Goal: Transaction & Acquisition: Purchase product/service

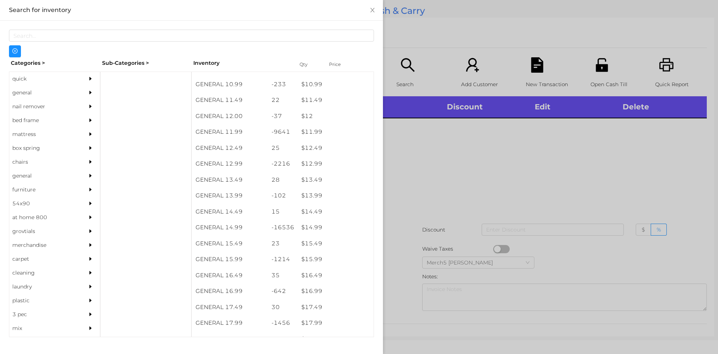
scroll to position [500, 0]
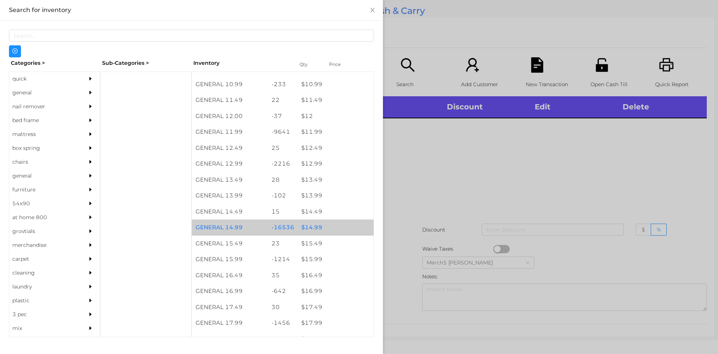
click at [311, 231] on div "$ 14.99" at bounding box center [336, 227] width 76 height 16
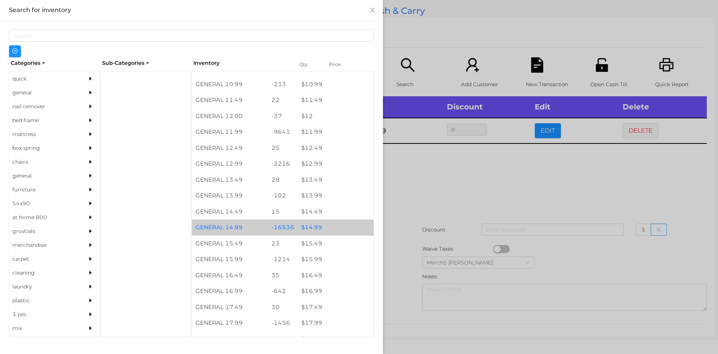
click at [307, 232] on div "$ 14.99" at bounding box center [336, 227] width 76 height 16
click at [304, 230] on div "$ 14.99" at bounding box center [336, 227] width 76 height 16
click at [305, 229] on div "$ 14.99" at bounding box center [336, 227] width 76 height 16
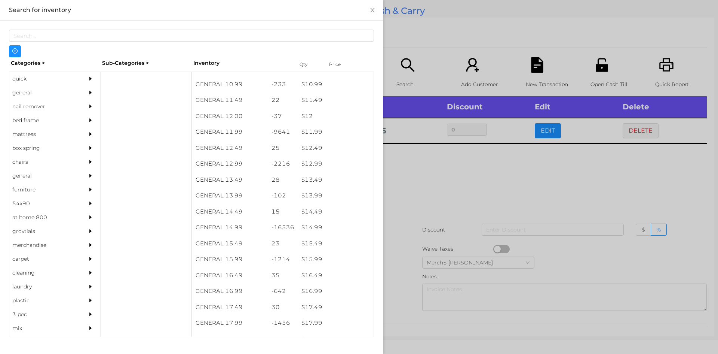
click at [422, 179] on div at bounding box center [359, 177] width 718 height 354
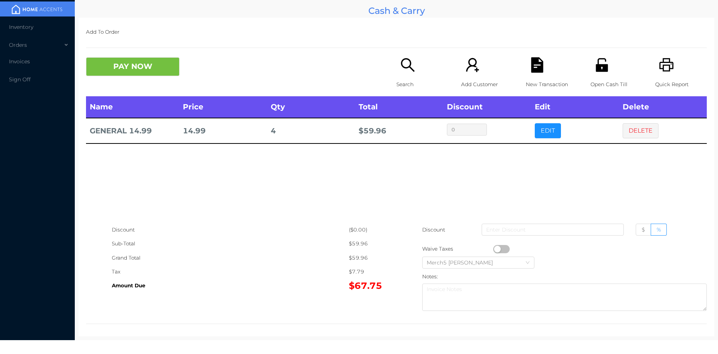
click at [404, 66] on icon "icon: search" at bounding box center [407, 64] width 15 height 15
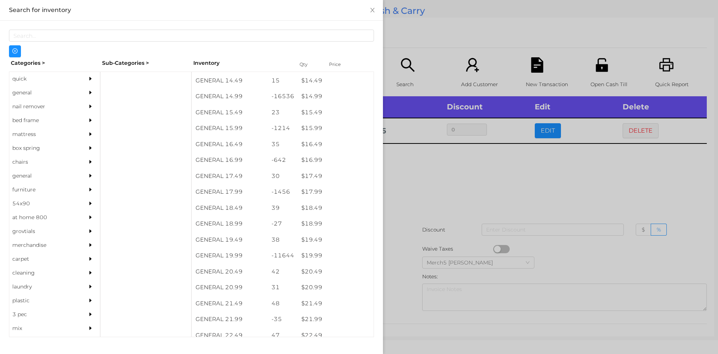
scroll to position [631, 0]
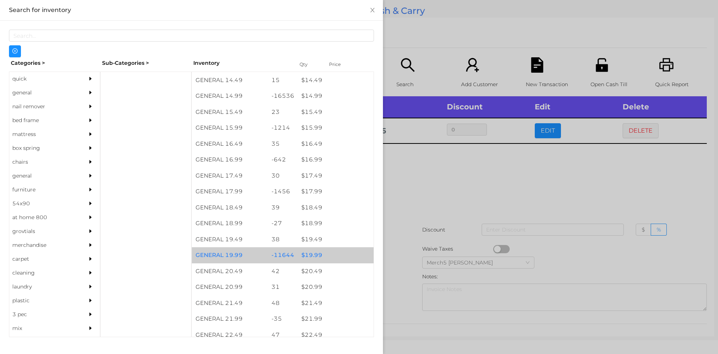
click at [313, 258] on div "$ 19.99" at bounding box center [336, 255] width 76 height 16
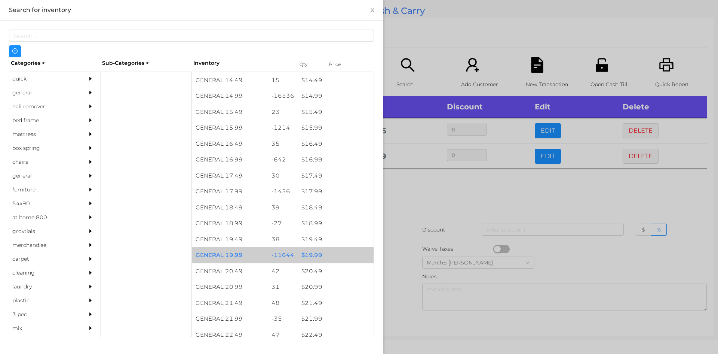
click at [313, 255] on div "$ 19.99" at bounding box center [336, 255] width 76 height 16
click at [310, 256] on div "$ 19.99" at bounding box center [336, 255] width 76 height 16
click at [309, 256] on div "$ 19.99" at bounding box center [336, 255] width 76 height 16
click at [412, 198] on div at bounding box center [359, 177] width 718 height 354
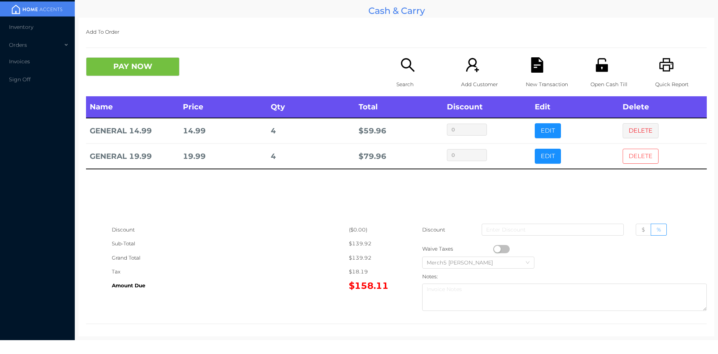
click at [632, 159] on button "DELETE" at bounding box center [641, 156] width 36 height 15
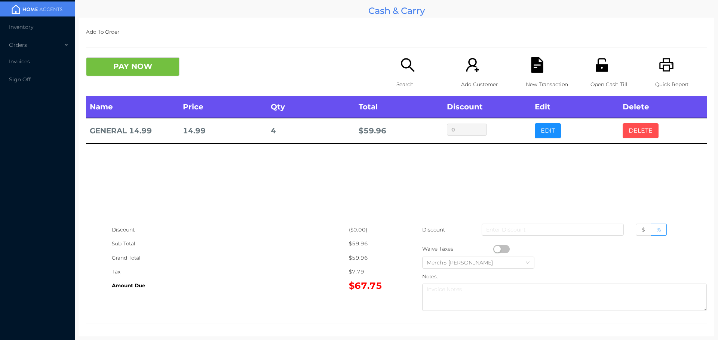
click at [636, 129] on button "DELETE" at bounding box center [641, 130] width 36 height 15
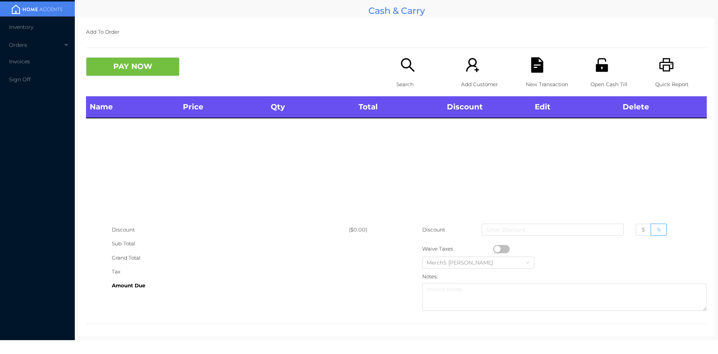
click at [402, 68] on icon "icon: search" at bounding box center [407, 64] width 15 height 15
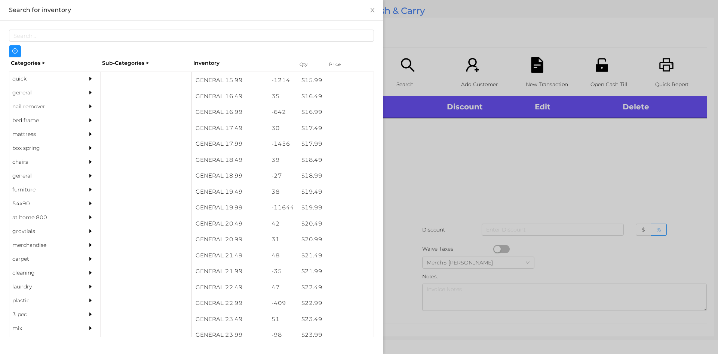
scroll to position [680, 0]
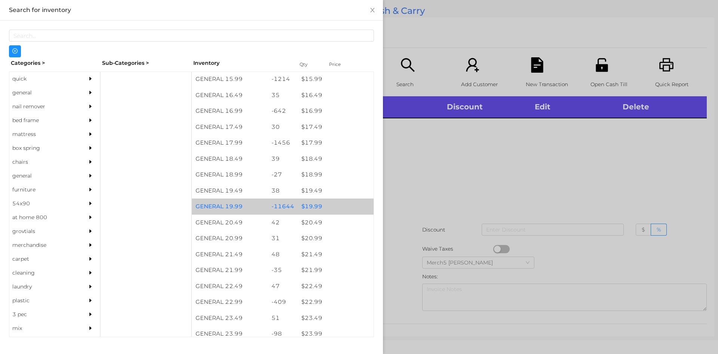
click at [309, 210] on div "$ 19.99" at bounding box center [336, 206] width 76 height 16
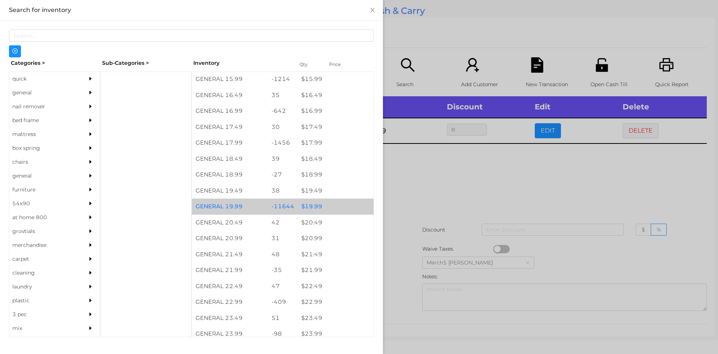
click at [311, 207] on div "$ 19.99" at bounding box center [336, 206] width 76 height 16
click at [312, 206] on div "$ 19.99" at bounding box center [336, 206] width 76 height 16
click at [311, 210] on div "$ 19.99" at bounding box center [336, 206] width 76 height 16
click at [311, 207] on div "$ 19.99" at bounding box center [336, 206] width 76 height 16
click at [308, 209] on div "$ 19.99" at bounding box center [336, 206] width 76 height 16
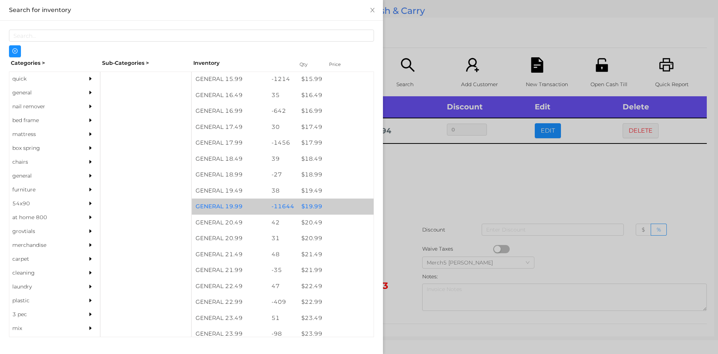
click at [309, 206] on div "$ 19.99" at bounding box center [336, 206] width 76 height 16
click at [299, 207] on div "$ 19.99" at bounding box center [336, 206] width 76 height 16
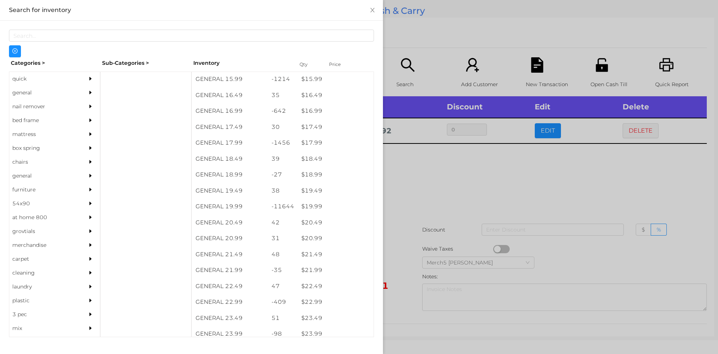
click at [428, 174] on div at bounding box center [359, 177] width 718 height 354
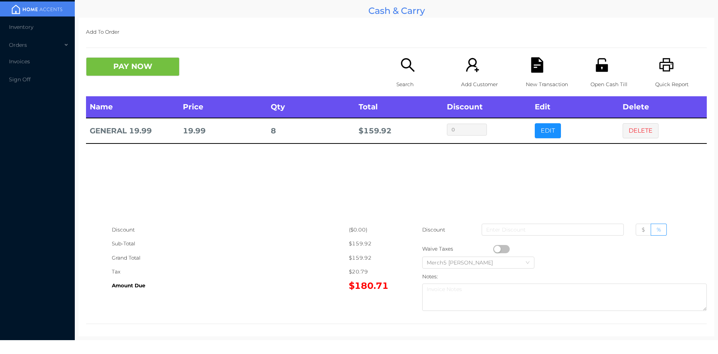
click at [404, 69] on icon "icon: search" at bounding box center [407, 64] width 15 height 15
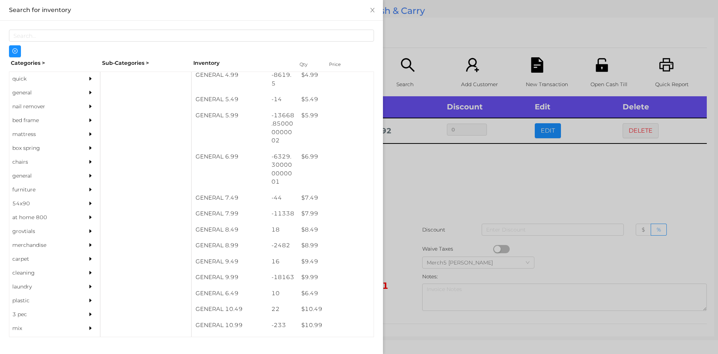
scroll to position [259, 0]
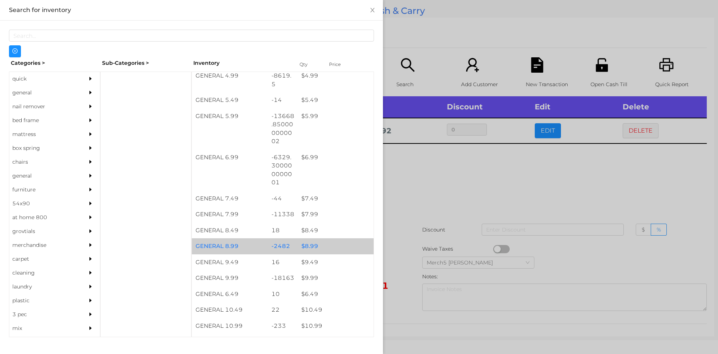
click at [307, 248] on div "$ 8.99" at bounding box center [336, 246] width 76 height 16
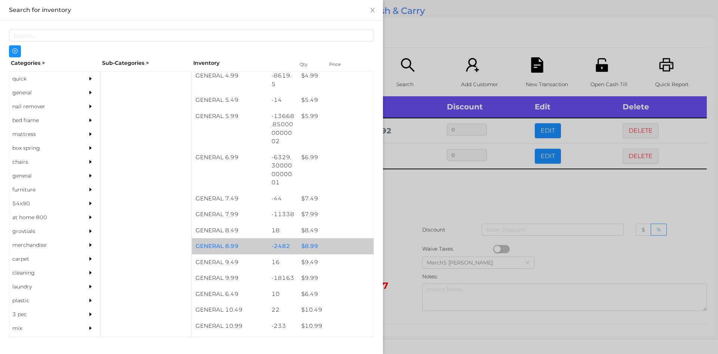
click at [310, 248] on div "$ 8.99" at bounding box center [336, 246] width 76 height 16
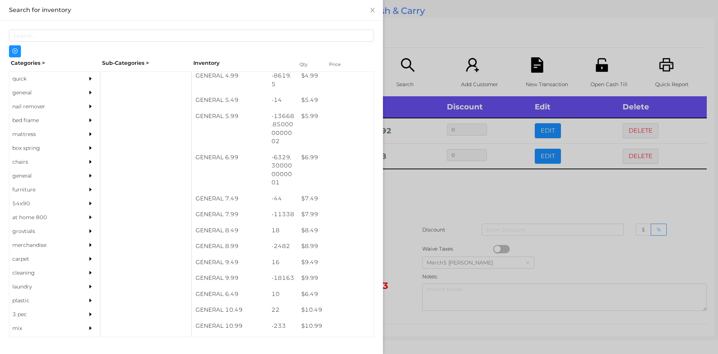
click at [407, 198] on div at bounding box center [359, 177] width 718 height 354
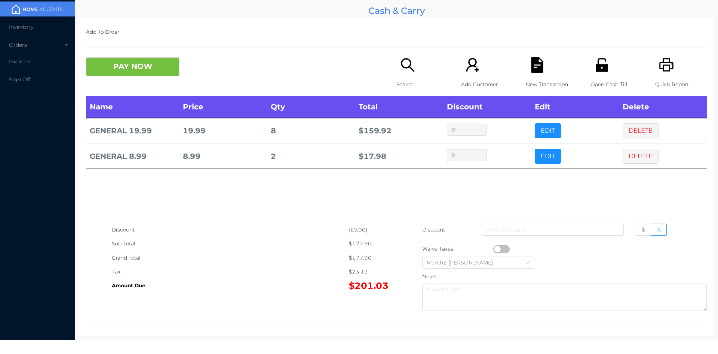
click at [402, 62] on icon "icon: search" at bounding box center [407, 64] width 15 height 15
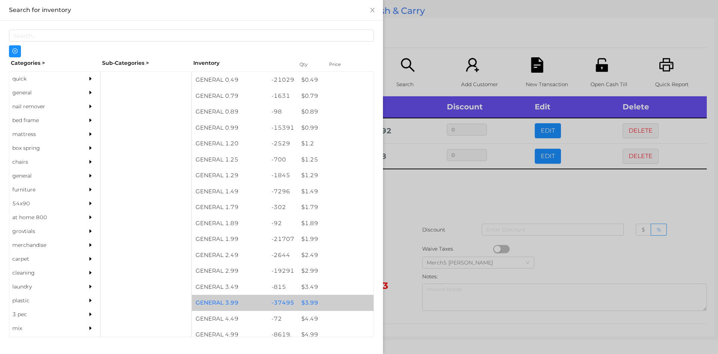
click at [313, 303] on div "$ 3.99" at bounding box center [336, 302] width 76 height 16
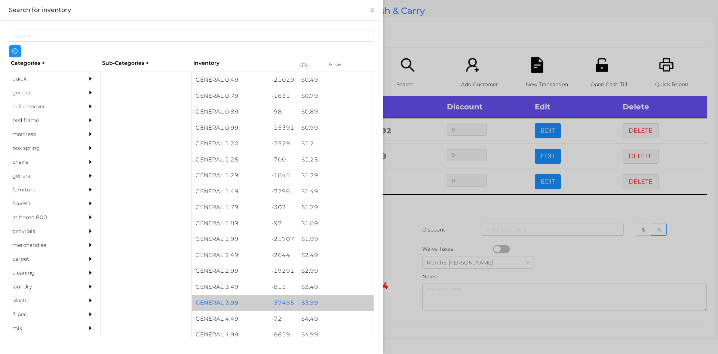
click at [313, 305] on div "$ 3.99" at bounding box center [336, 302] width 76 height 16
click at [312, 305] on div "$ 3.99" at bounding box center [336, 302] width 76 height 16
click at [309, 304] on div "$ 3.99" at bounding box center [336, 302] width 76 height 16
click at [309, 303] on div "$ 3.99" at bounding box center [336, 302] width 76 height 16
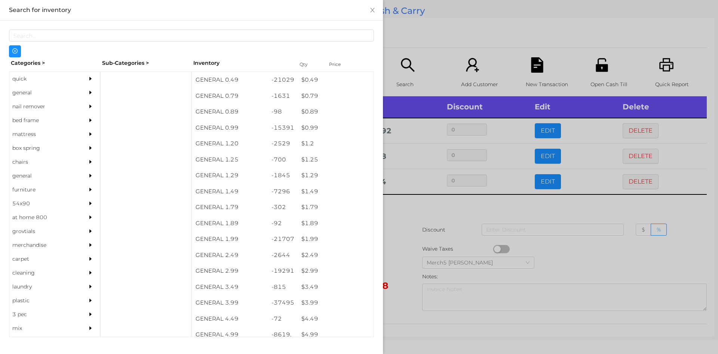
click at [408, 209] on div at bounding box center [359, 177] width 718 height 354
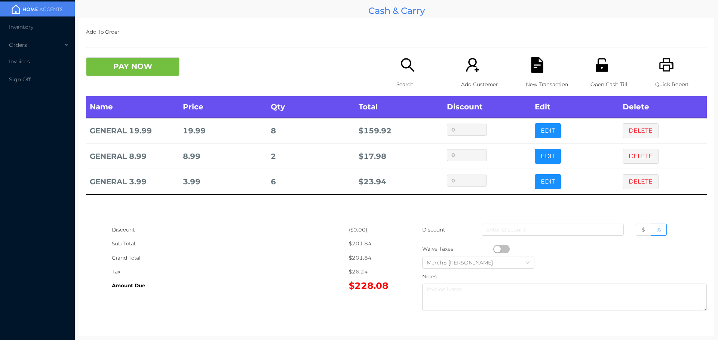
click at [405, 65] on icon "icon: search" at bounding box center [407, 64] width 15 height 15
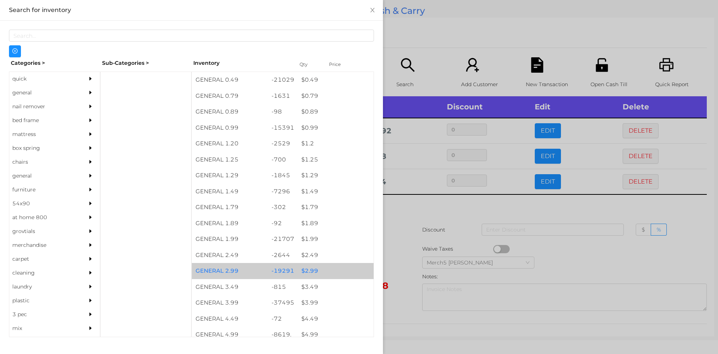
scroll to position [0, 0]
click at [395, 219] on div at bounding box center [359, 177] width 718 height 354
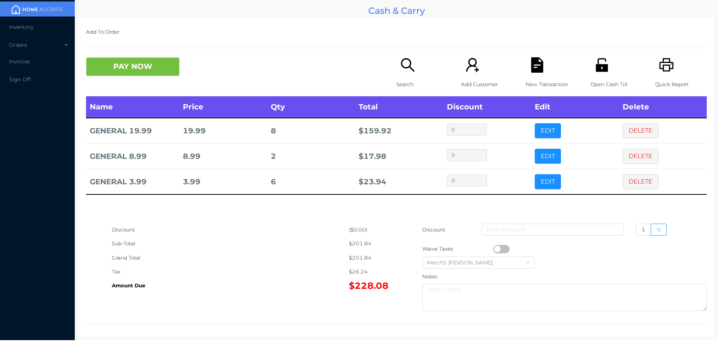
scroll to position [4, 0]
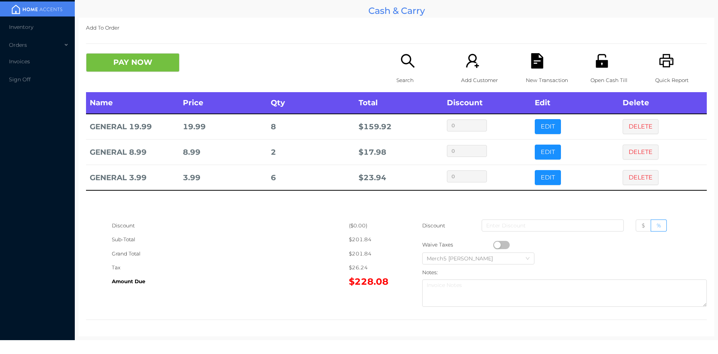
click at [406, 62] on icon "icon: search" at bounding box center [407, 60] width 13 height 13
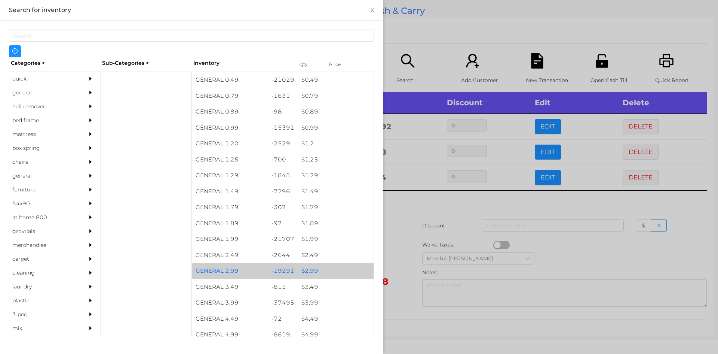
click at [309, 274] on div "$ 2.99" at bounding box center [336, 271] width 76 height 16
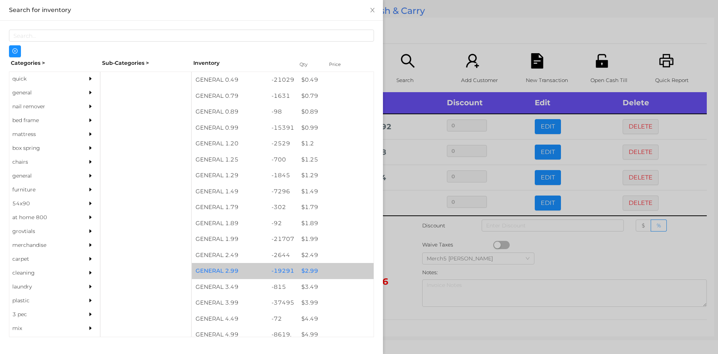
click at [312, 274] on div "$ 2.99" at bounding box center [336, 271] width 76 height 16
click at [311, 274] on div "$ 2.99" at bounding box center [336, 271] width 76 height 16
click at [311, 273] on div "$ 2.99" at bounding box center [336, 271] width 76 height 16
click at [310, 272] on div "$ 2.99" at bounding box center [336, 271] width 76 height 16
click at [309, 272] on div "$ 2.99" at bounding box center [336, 271] width 76 height 16
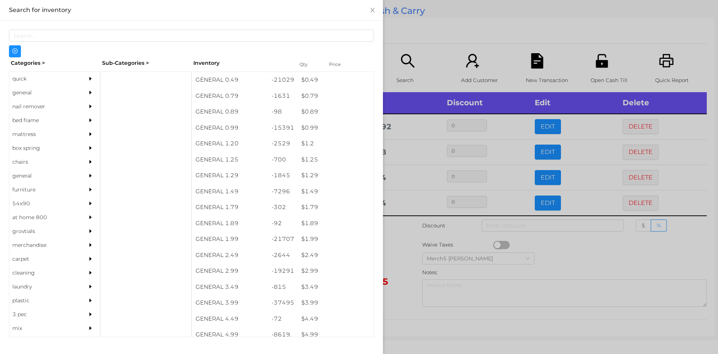
click at [398, 235] on div at bounding box center [359, 177] width 718 height 354
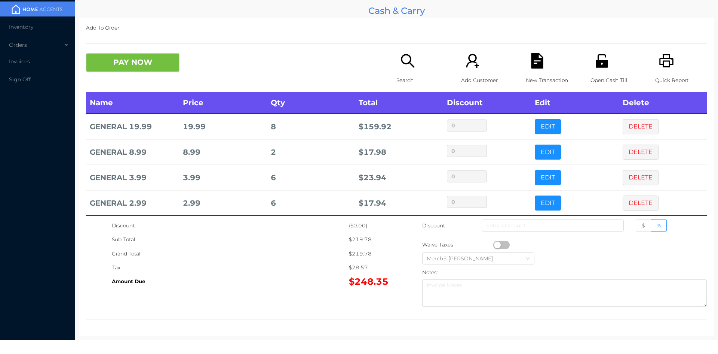
click at [406, 60] on icon "icon: search" at bounding box center [407, 60] width 15 height 15
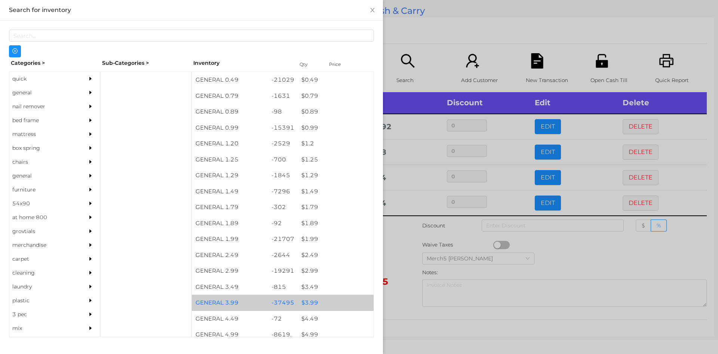
click at [314, 303] on div "$ 3.99" at bounding box center [336, 302] width 76 height 16
click at [303, 304] on div "$ 3.99" at bounding box center [336, 302] width 76 height 16
click at [304, 302] on div "$ 3.99" at bounding box center [336, 302] width 76 height 16
click at [303, 305] on div "$ 3.99" at bounding box center [336, 302] width 76 height 16
click at [302, 306] on div "$ 3.99" at bounding box center [336, 302] width 76 height 16
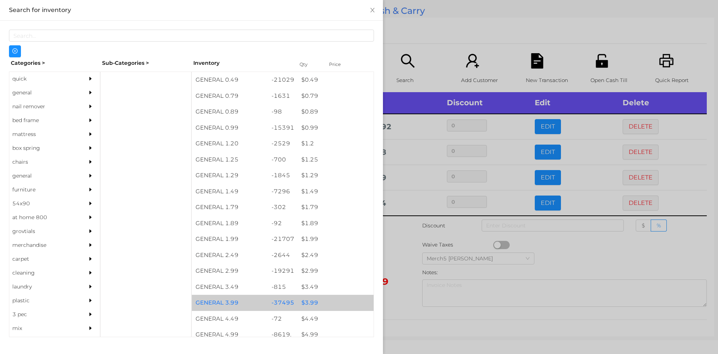
click at [301, 304] on div "$ 3.99" at bounding box center [336, 302] width 76 height 16
click at [400, 301] on div at bounding box center [359, 177] width 718 height 354
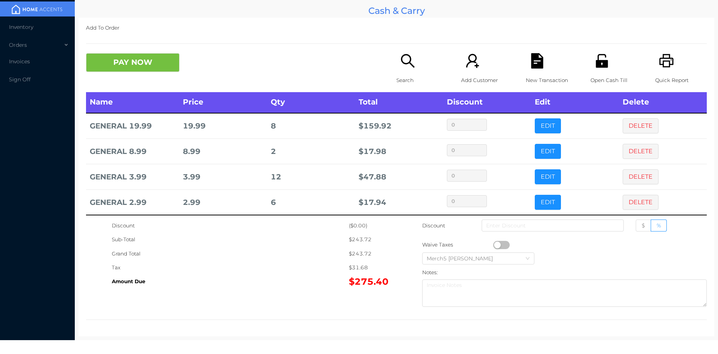
scroll to position [1, 0]
click at [403, 56] on icon "icon: search" at bounding box center [407, 60] width 15 height 15
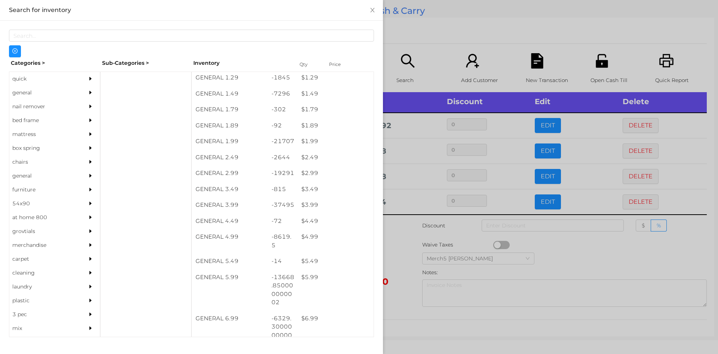
scroll to position [112, 0]
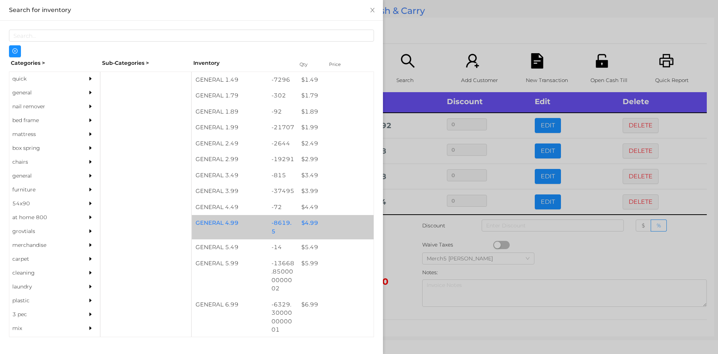
click at [312, 226] on div "$ 4.99" at bounding box center [336, 223] width 76 height 16
click at [308, 227] on div "$ 4.99" at bounding box center [336, 223] width 76 height 16
click at [306, 228] on div "$ 4.99" at bounding box center [336, 223] width 76 height 16
click at [306, 229] on div "$ 4.99" at bounding box center [336, 223] width 76 height 16
click at [306, 228] on div "$ 4.99" at bounding box center [336, 223] width 76 height 16
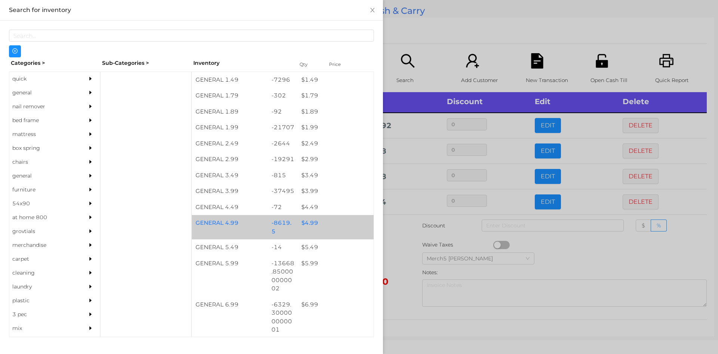
click at [307, 227] on div "$ 4.99" at bounding box center [336, 223] width 76 height 16
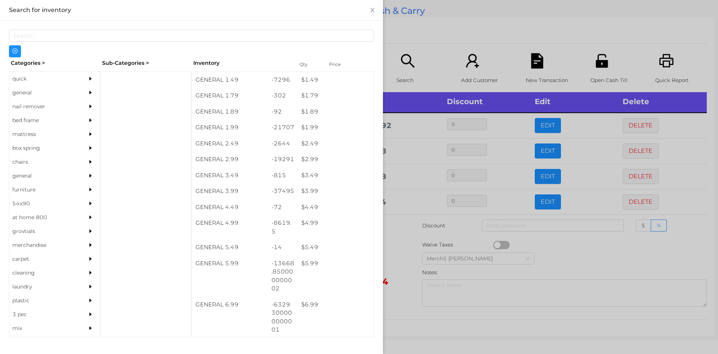
click at [399, 245] on div at bounding box center [359, 177] width 718 height 354
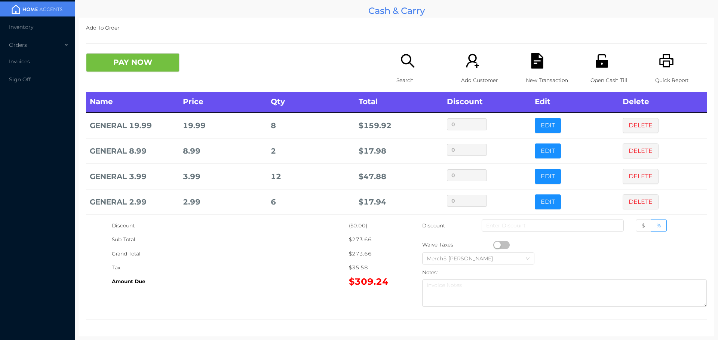
click at [402, 64] on icon "icon: search" at bounding box center [407, 60] width 13 height 13
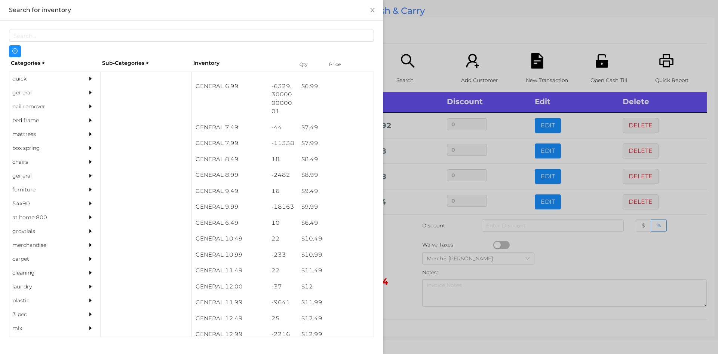
scroll to position [330, 0]
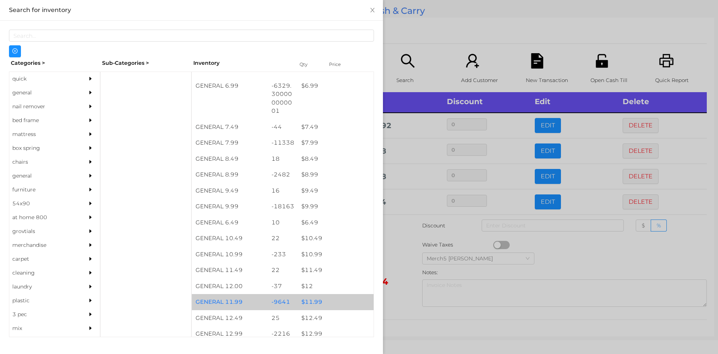
click at [316, 304] on div "$ 11.99" at bounding box center [336, 302] width 76 height 16
click at [312, 303] on div "$ 11.99" at bounding box center [336, 302] width 76 height 16
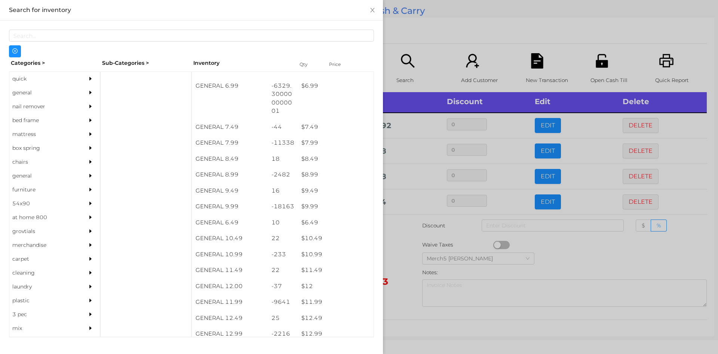
click at [398, 301] on div at bounding box center [359, 177] width 718 height 354
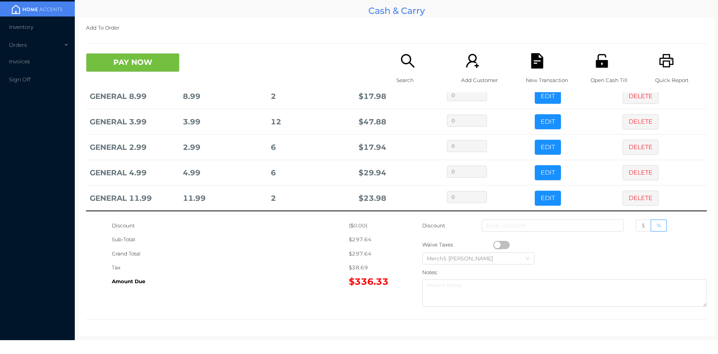
scroll to position [55, 0]
click at [407, 64] on icon "icon: search" at bounding box center [407, 60] width 13 height 13
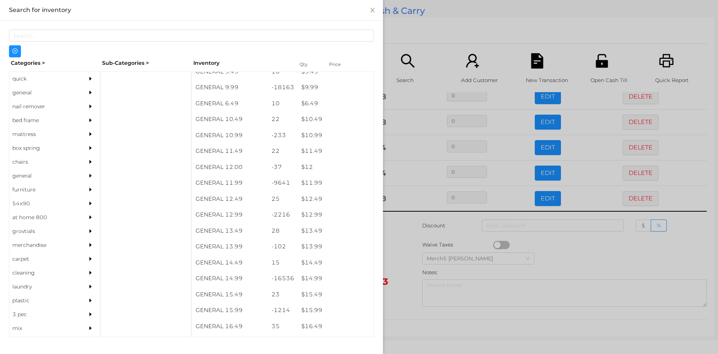
scroll to position [449, 0]
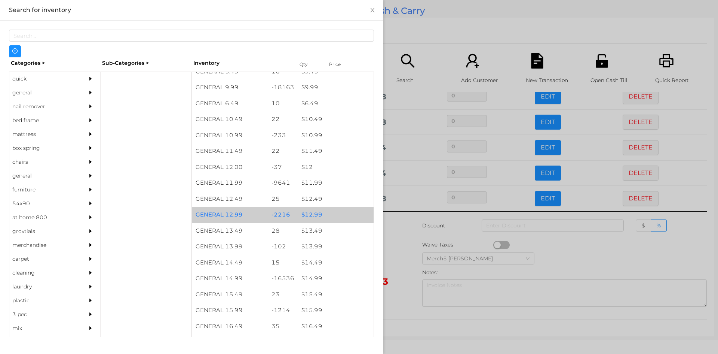
click at [315, 216] on div "$ 12.99" at bounding box center [336, 215] width 76 height 16
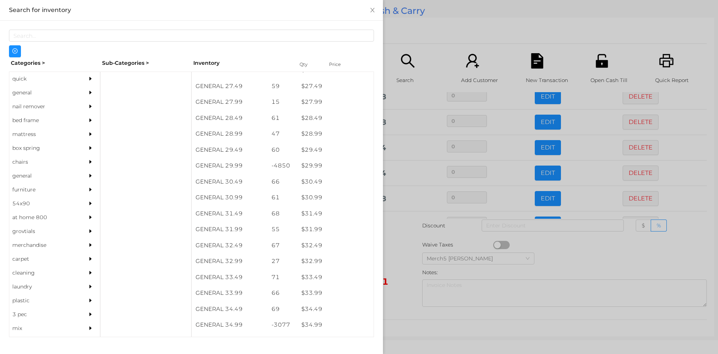
scroll to position [1032, 0]
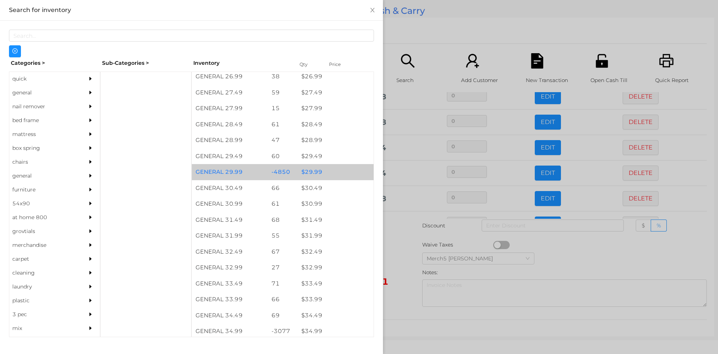
click at [309, 179] on div "$ 29.99" at bounding box center [336, 172] width 76 height 16
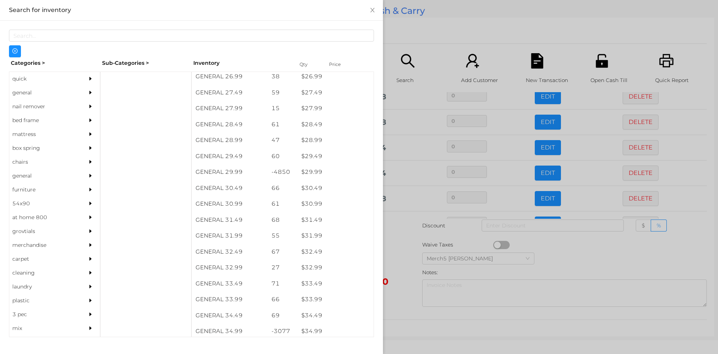
click at [404, 262] on div at bounding box center [359, 177] width 718 height 354
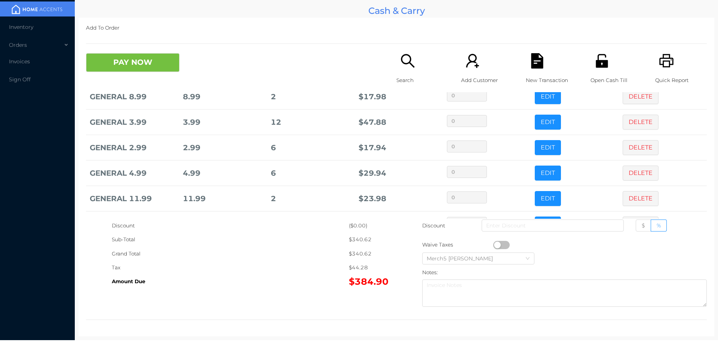
click at [406, 65] on icon "icon: search" at bounding box center [407, 60] width 15 height 15
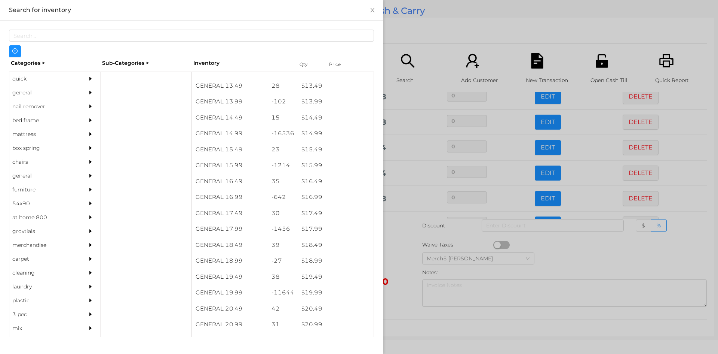
scroll to position [594, 0]
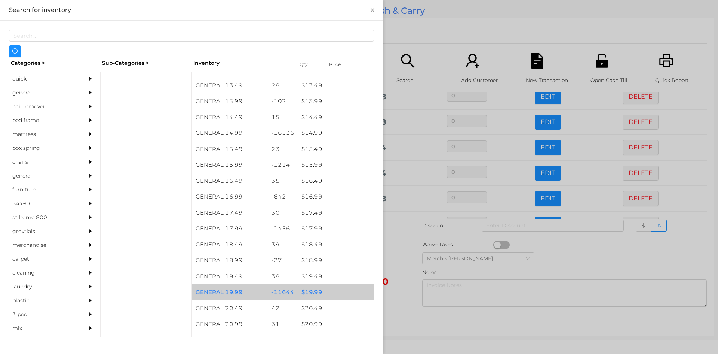
click at [313, 293] on div "$ 19.99" at bounding box center [336, 292] width 76 height 16
click at [311, 293] on div "$ 19.99" at bounding box center [336, 292] width 76 height 16
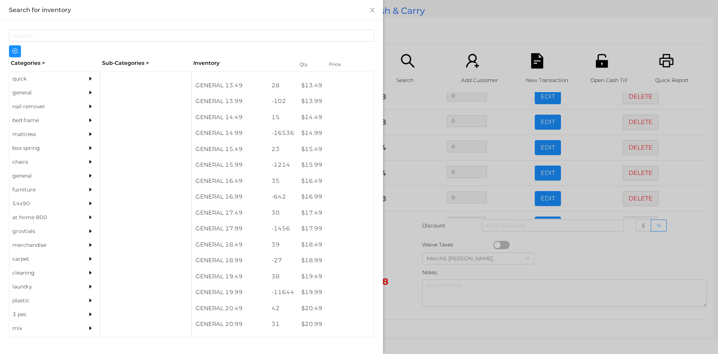
click at [401, 300] on div at bounding box center [359, 177] width 718 height 354
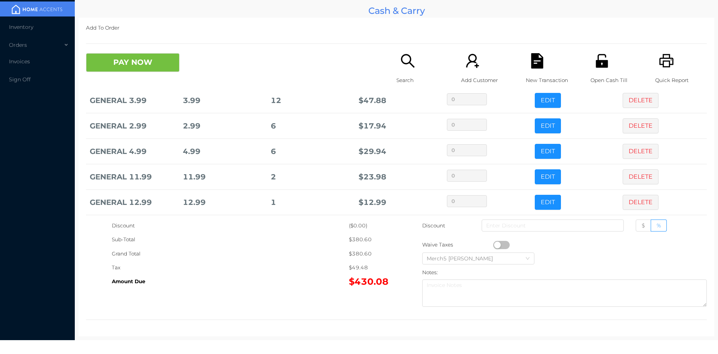
scroll to position [107, 0]
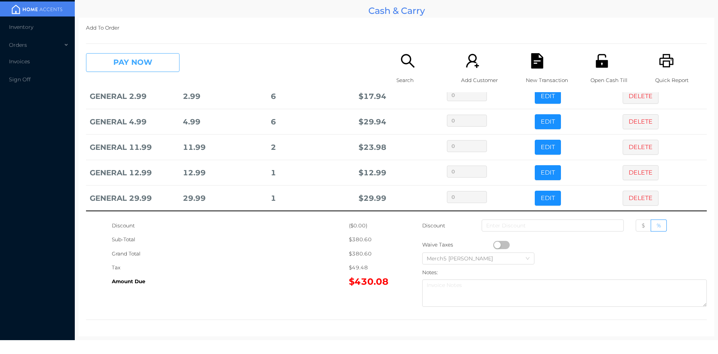
click at [163, 65] on button "PAY NOW" at bounding box center [133, 62] width 94 height 19
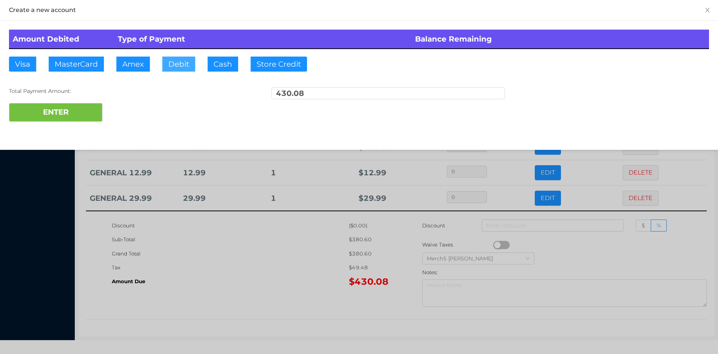
click at [184, 64] on button "Debit" at bounding box center [178, 63] width 33 height 15
click at [66, 112] on button "ENTER" at bounding box center [56, 112] width 94 height 19
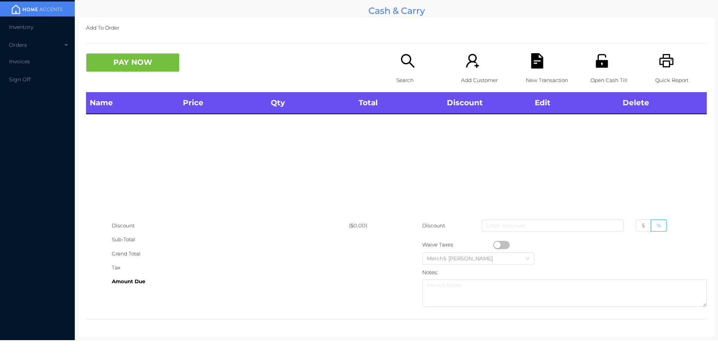
scroll to position [0, 0]
click at [404, 69] on div "Search" at bounding box center [423, 72] width 52 height 39
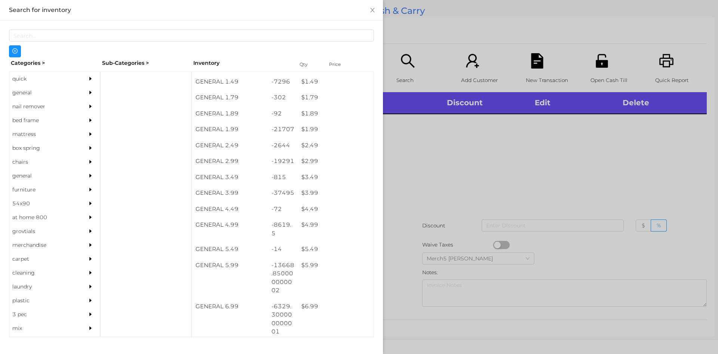
scroll to position [110, 0]
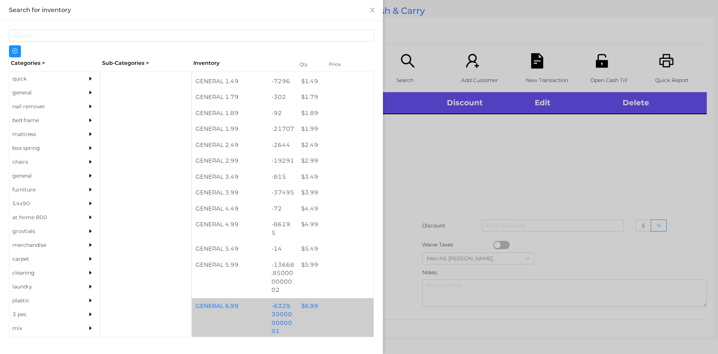
click at [311, 307] on div "$ 6.99" at bounding box center [336, 306] width 76 height 16
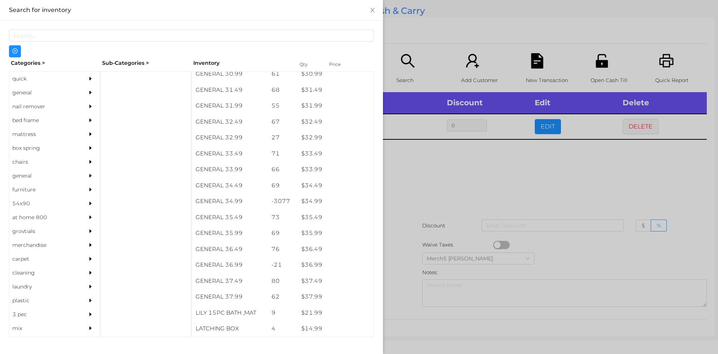
scroll to position [1162, 0]
click at [11, 94] on div "general" at bounding box center [43, 93] width 68 height 14
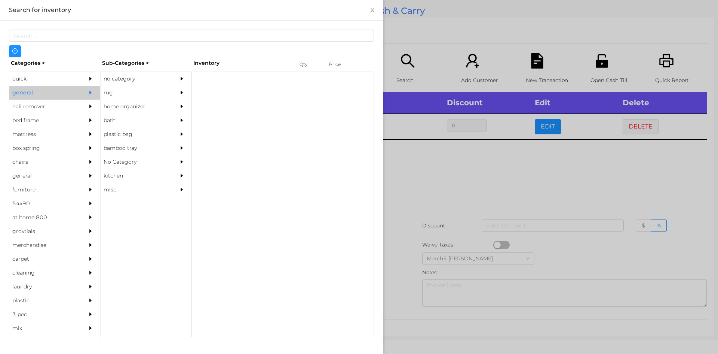
scroll to position [0, 0]
click at [24, 82] on div "quick" at bounding box center [43, 79] width 68 height 14
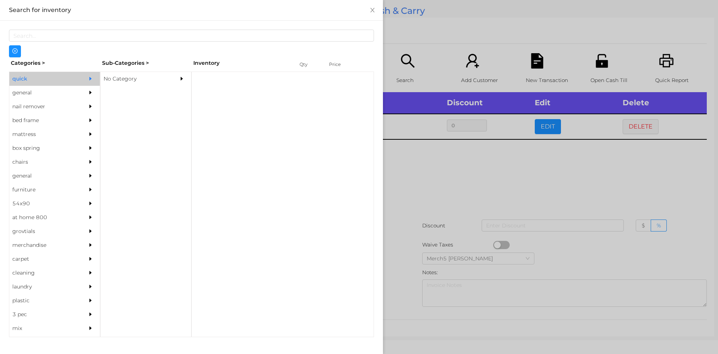
click at [120, 80] on div "No Category" at bounding box center [135, 79] width 68 height 14
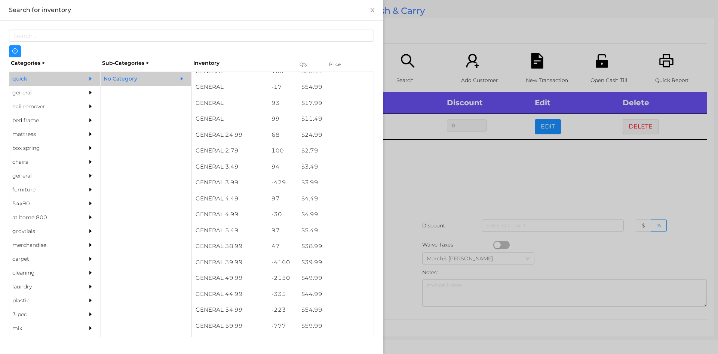
scroll to position [248, 0]
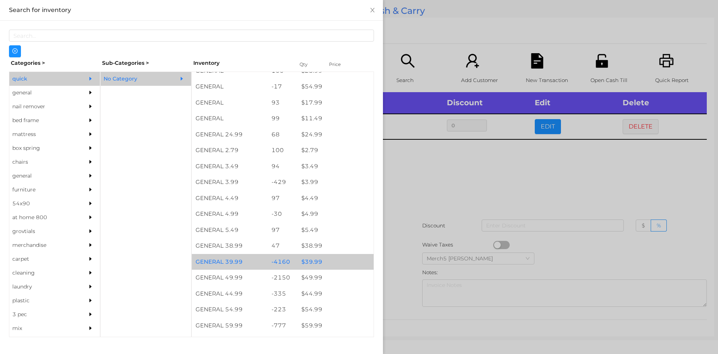
click at [315, 262] on div "$ 39.99" at bounding box center [336, 262] width 76 height 16
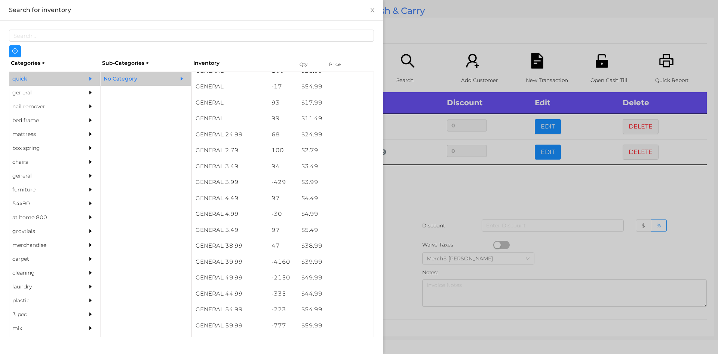
click at [419, 195] on div at bounding box center [359, 177] width 718 height 354
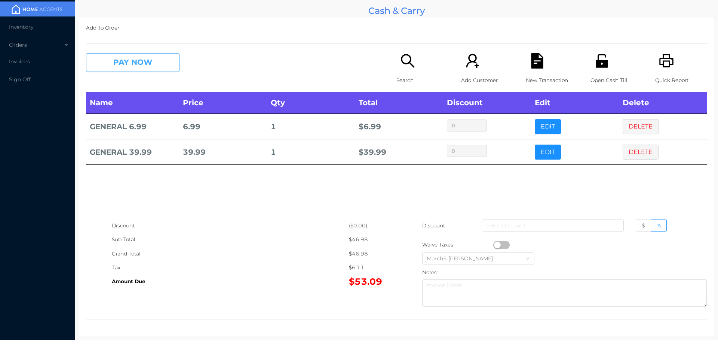
click at [164, 59] on button "PAY NOW" at bounding box center [133, 62] width 94 height 19
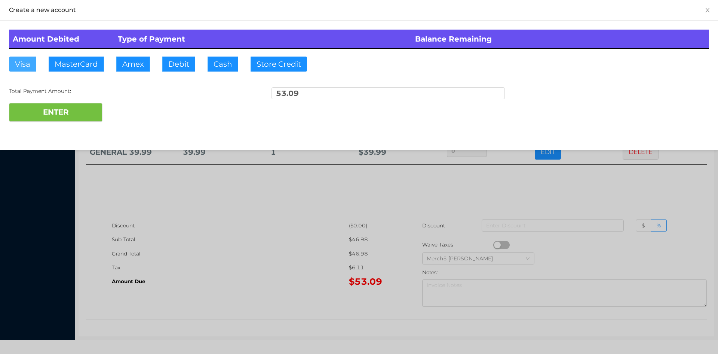
click at [22, 63] on button "Visa" at bounding box center [22, 63] width 27 height 15
click at [40, 109] on button "ENTER" at bounding box center [56, 112] width 94 height 19
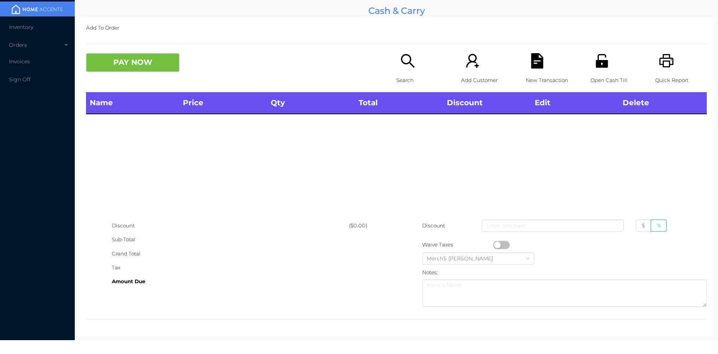
click at [659, 61] on icon "icon: printer" at bounding box center [666, 60] width 15 height 15
click at [402, 63] on icon "icon: search" at bounding box center [407, 60] width 13 height 13
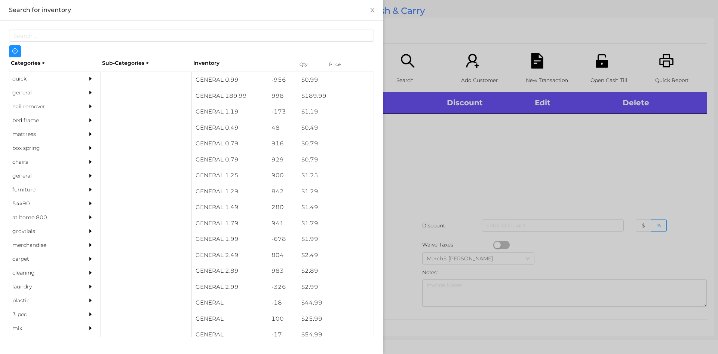
scroll to position [1, 0]
click at [26, 94] on div "general" at bounding box center [43, 93] width 68 height 14
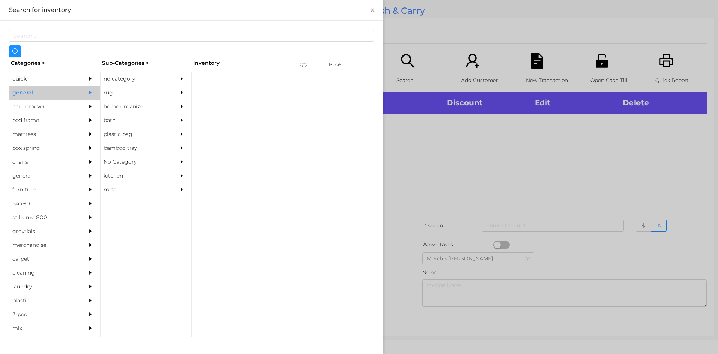
click at [129, 85] on div "no category" at bounding box center [135, 79] width 68 height 14
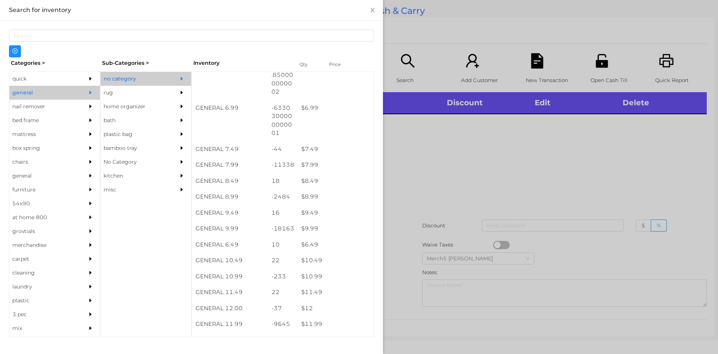
scroll to position [314, 0]
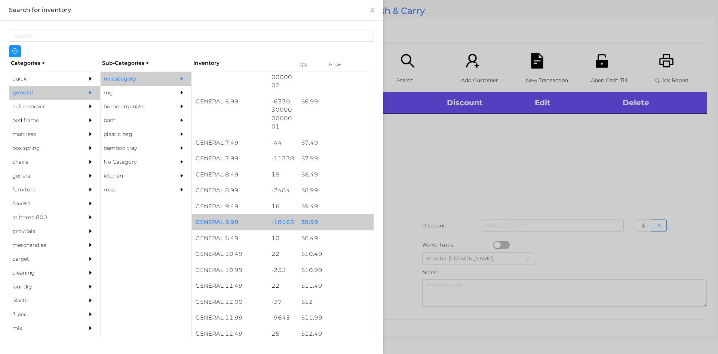
click at [308, 222] on div "$ 9.99" at bounding box center [336, 222] width 76 height 16
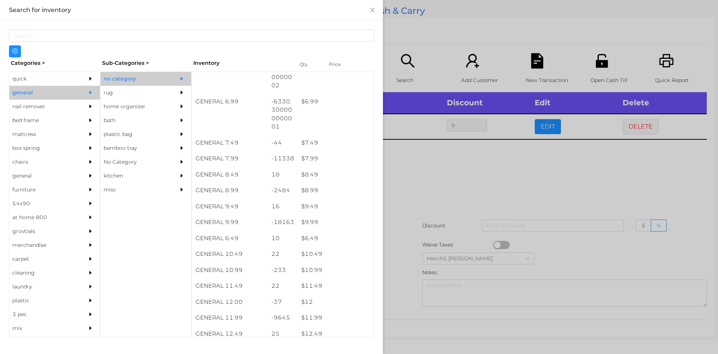
click at [412, 174] on div at bounding box center [359, 177] width 718 height 354
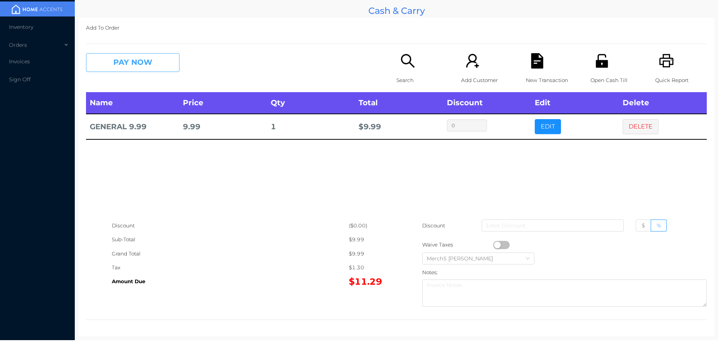
click at [164, 59] on button "PAY NOW" at bounding box center [133, 62] width 94 height 19
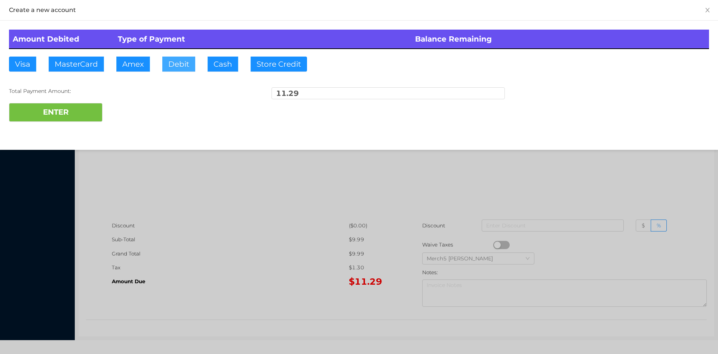
click at [181, 62] on button "Debit" at bounding box center [178, 63] width 33 height 15
click at [64, 107] on button "ENTER" at bounding box center [56, 112] width 94 height 19
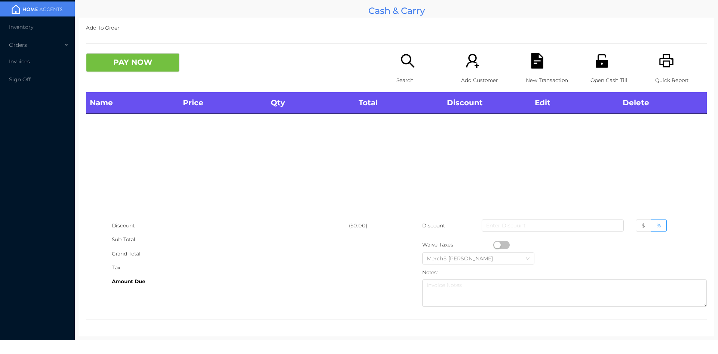
click at [401, 56] on icon "icon: search" at bounding box center [407, 60] width 13 height 13
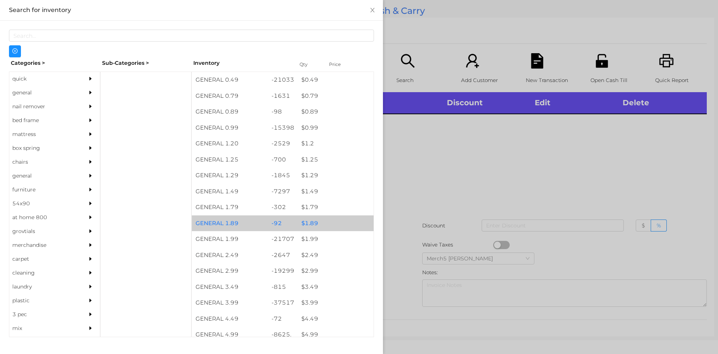
click at [308, 227] on div "$ 1.89" at bounding box center [336, 223] width 76 height 16
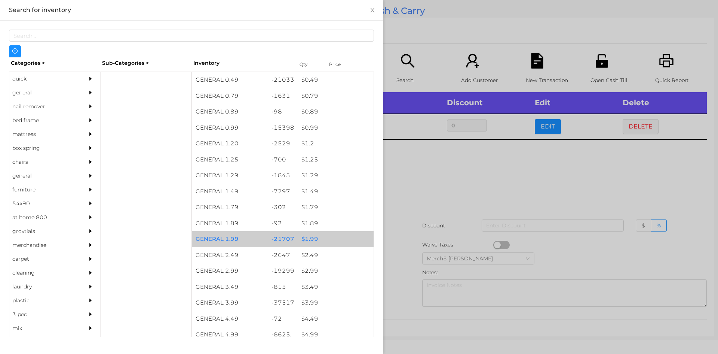
click at [306, 241] on div "$ 1.99" at bounding box center [336, 239] width 76 height 16
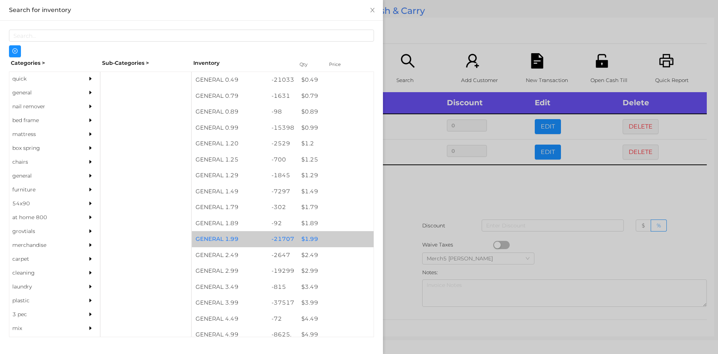
click at [307, 242] on div "$ 1.99" at bounding box center [336, 239] width 76 height 16
click at [306, 245] on div "$ 1.99" at bounding box center [336, 239] width 76 height 16
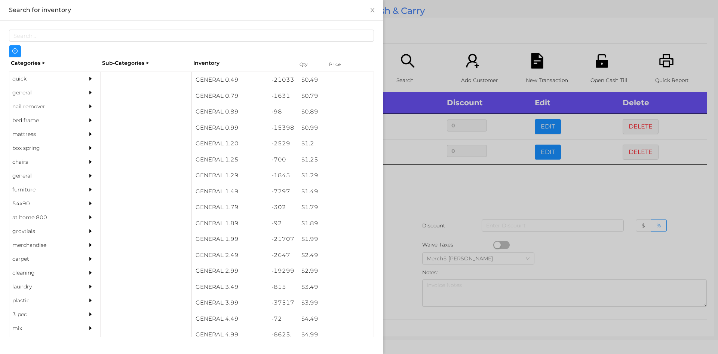
click at [412, 190] on div at bounding box center [359, 177] width 718 height 354
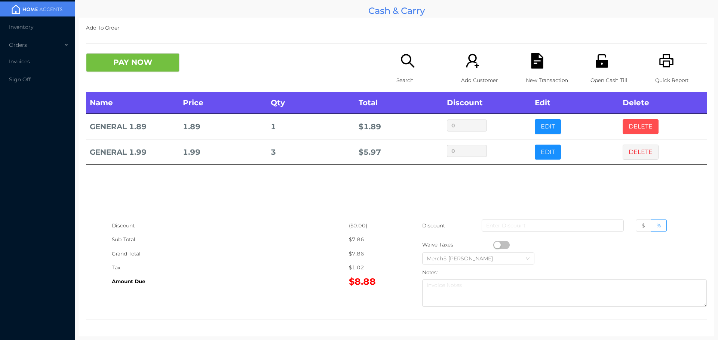
click at [637, 126] on button "DELETE" at bounding box center [641, 126] width 36 height 15
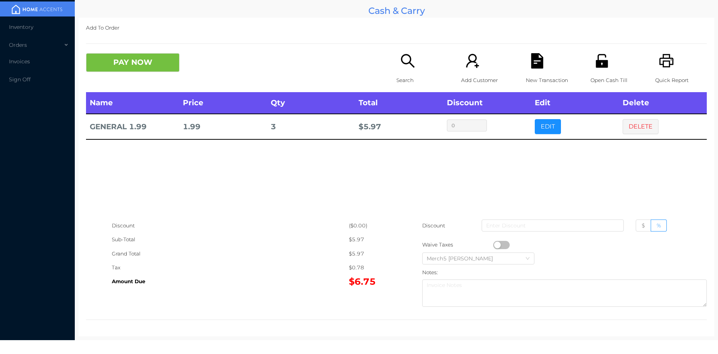
click at [406, 61] on icon "icon: search" at bounding box center [407, 60] width 15 height 15
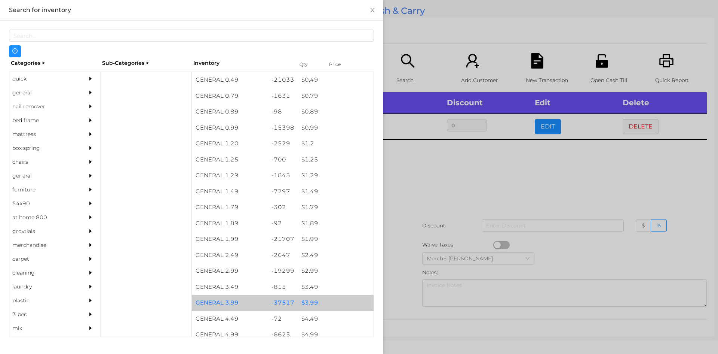
click at [310, 306] on div "$ 3.99" at bounding box center [336, 302] width 76 height 16
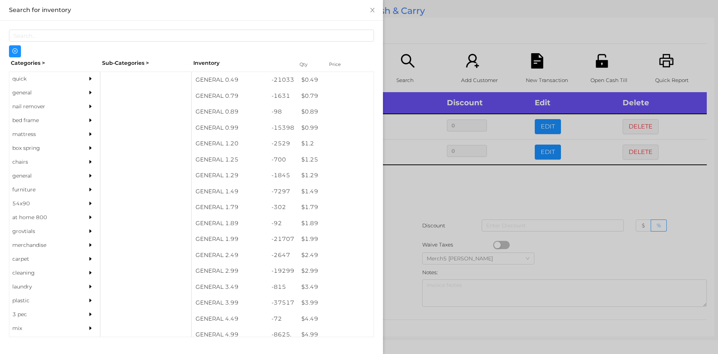
click at [424, 183] on div at bounding box center [359, 177] width 718 height 354
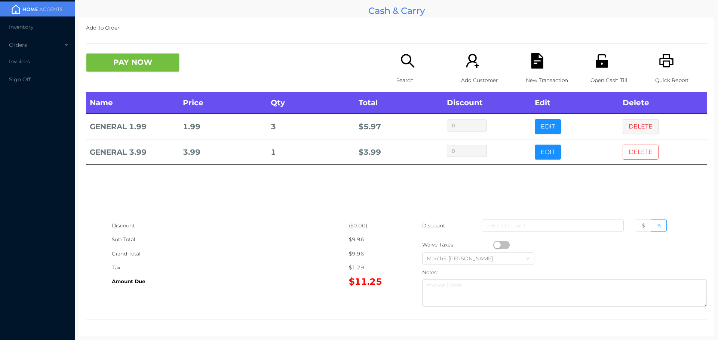
click at [632, 154] on button "DELETE" at bounding box center [641, 151] width 36 height 15
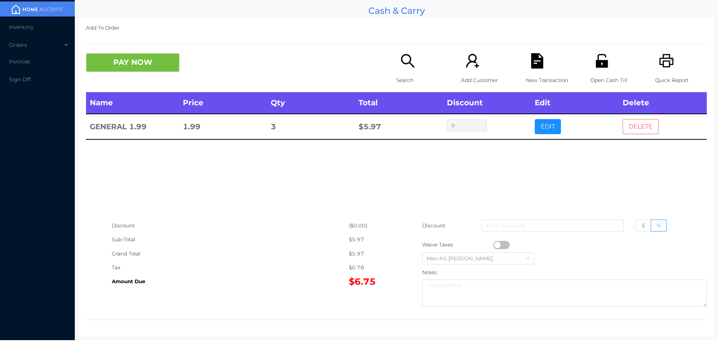
click at [634, 133] on button "DELETE" at bounding box center [641, 126] width 36 height 15
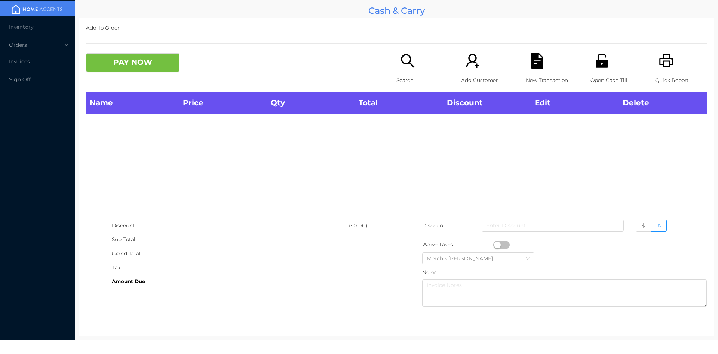
click at [405, 65] on icon "icon: search" at bounding box center [407, 60] width 15 height 15
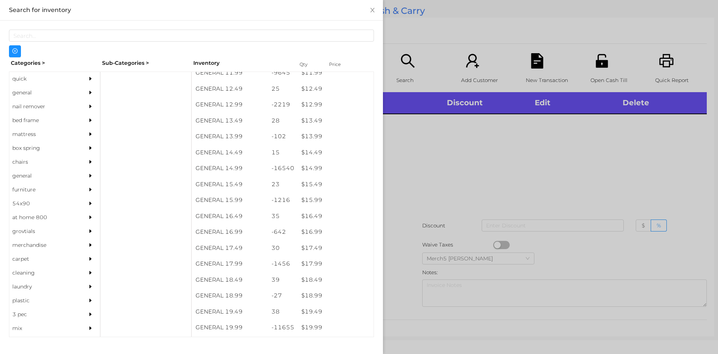
scroll to position [580, 0]
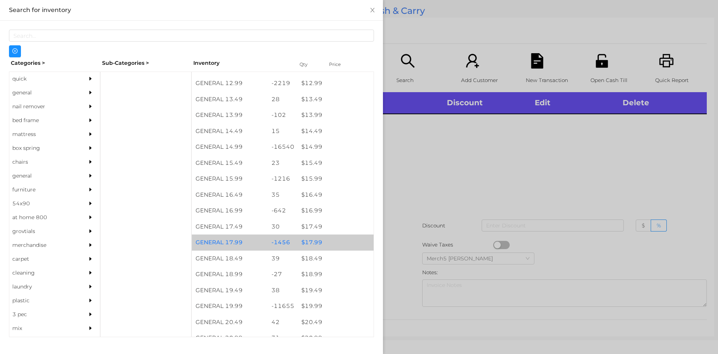
click at [308, 243] on div "$ 17.99" at bounding box center [336, 242] width 76 height 16
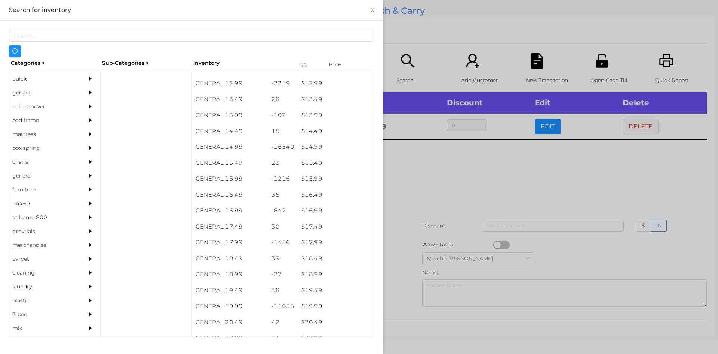
click at [415, 173] on div at bounding box center [359, 177] width 718 height 354
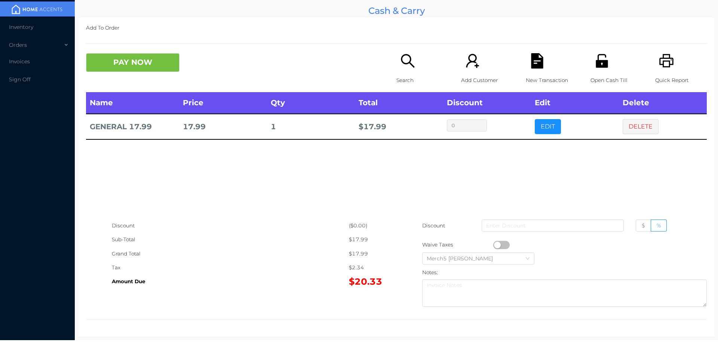
click at [143, 61] on button "PAY NOW" at bounding box center [133, 62] width 94 height 19
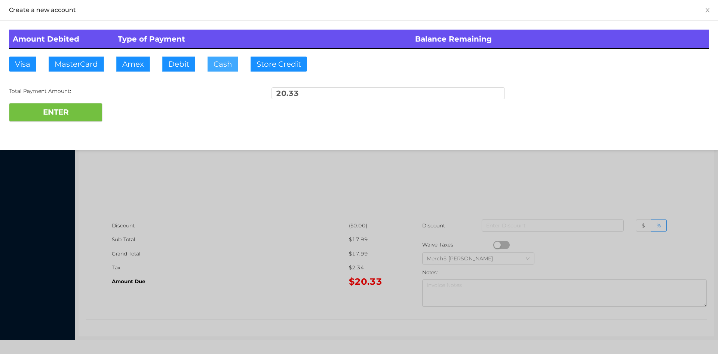
click at [226, 63] on button "Cash" at bounding box center [223, 63] width 31 height 15
click at [248, 197] on div at bounding box center [359, 177] width 718 height 354
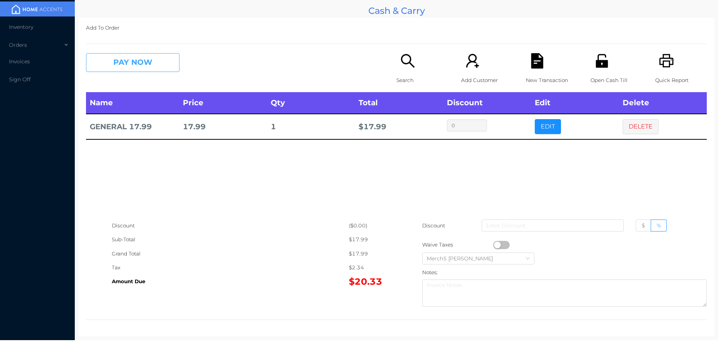
click at [156, 64] on button "PAY NOW" at bounding box center [133, 62] width 94 height 19
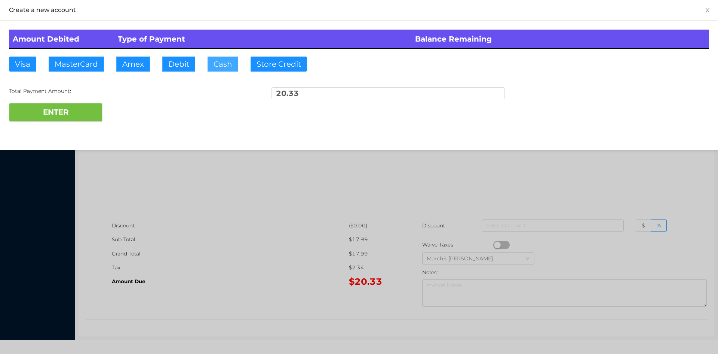
click at [224, 65] on button "Cash" at bounding box center [223, 63] width 31 height 15
click at [70, 110] on button "ENTER" at bounding box center [56, 112] width 94 height 19
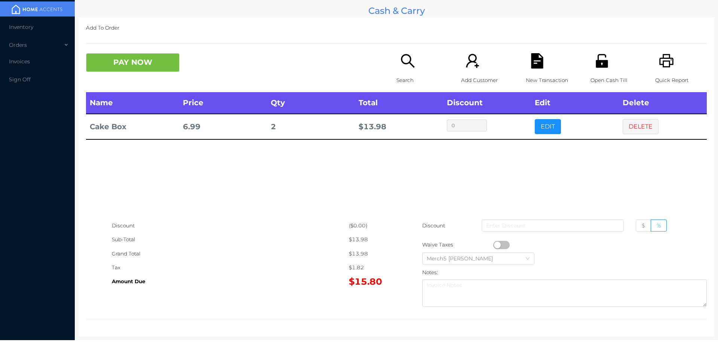
click at [407, 64] on icon "icon: search" at bounding box center [407, 60] width 15 height 15
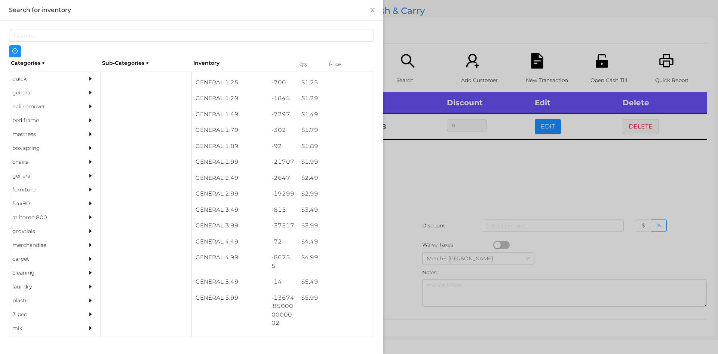
scroll to position [77, 0]
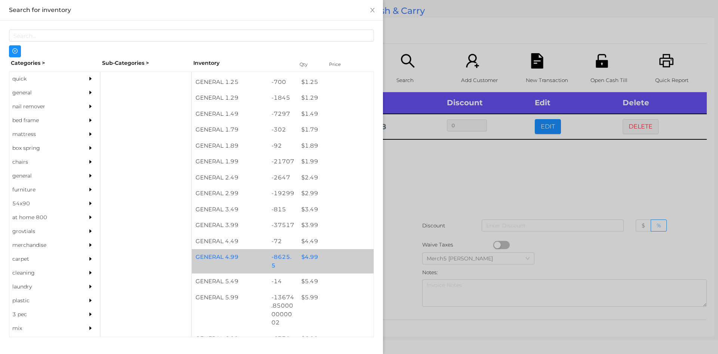
click at [310, 262] on div "$ 4.99" at bounding box center [336, 257] width 76 height 16
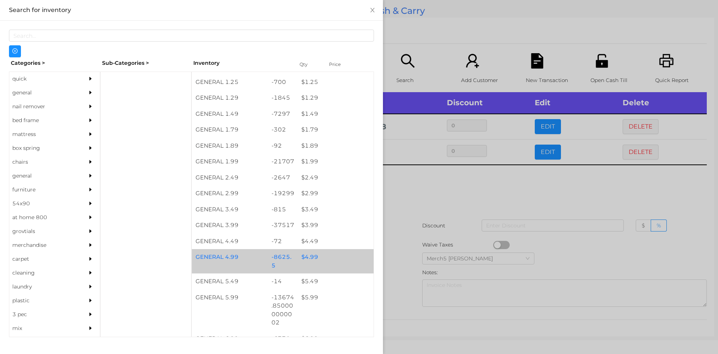
click at [304, 260] on div "$ 4.99" at bounding box center [336, 257] width 76 height 16
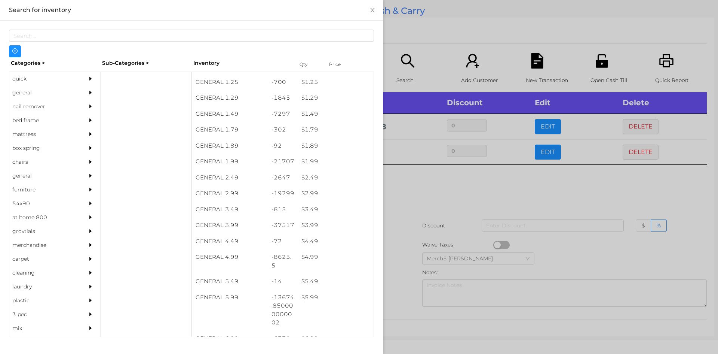
click at [419, 192] on div at bounding box center [359, 177] width 718 height 354
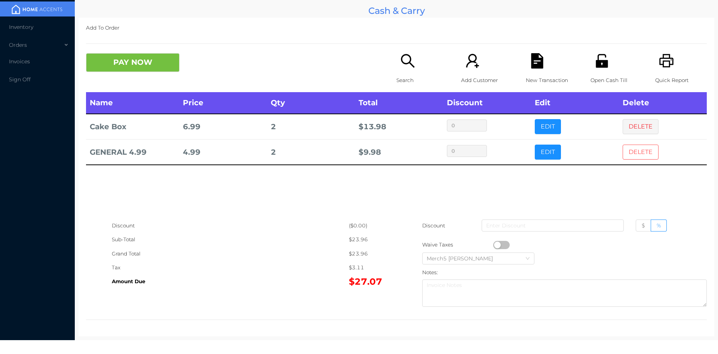
click at [631, 155] on button "DELETE" at bounding box center [641, 151] width 36 height 15
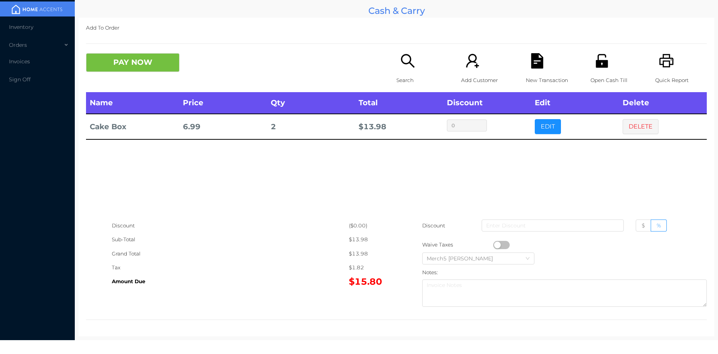
click at [628, 128] on button "DELETE" at bounding box center [641, 126] width 36 height 15
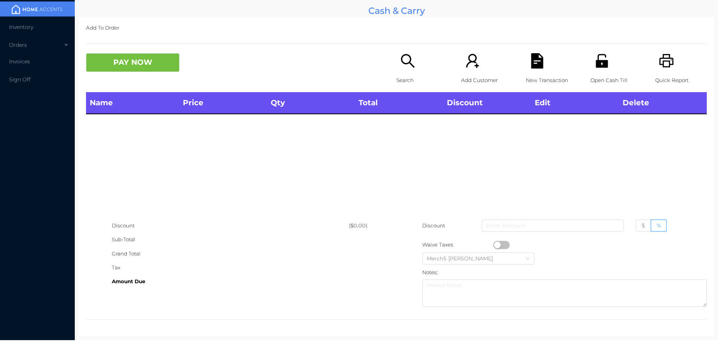
click at [405, 63] on icon "icon: search" at bounding box center [407, 60] width 13 height 13
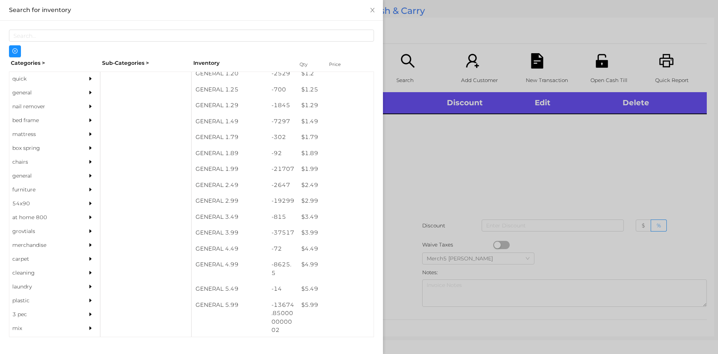
scroll to position [70, 0]
click at [306, 268] on div "$ 4.99" at bounding box center [336, 264] width 76 height 16
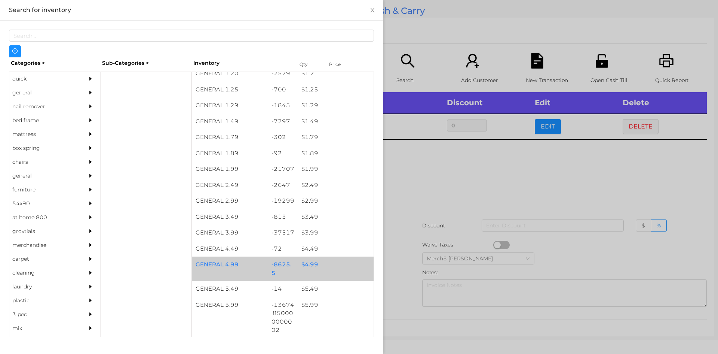
click at [306, 269] on div "$ 4.99" at bounding box center [336, 264] width 76 height 16
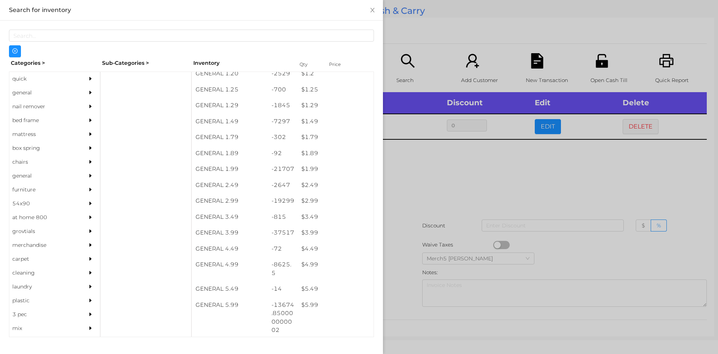
click at [422, 169] on div at bounding box center [359, 177] width 718 height 354
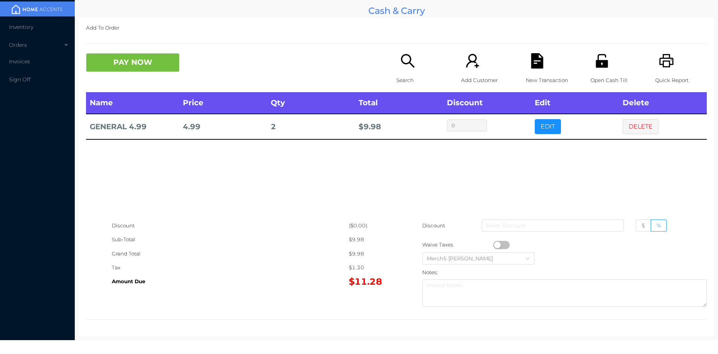
click at [409, 64] on icon "icon: search" at bounding box center [407, 60] width 13 height 13
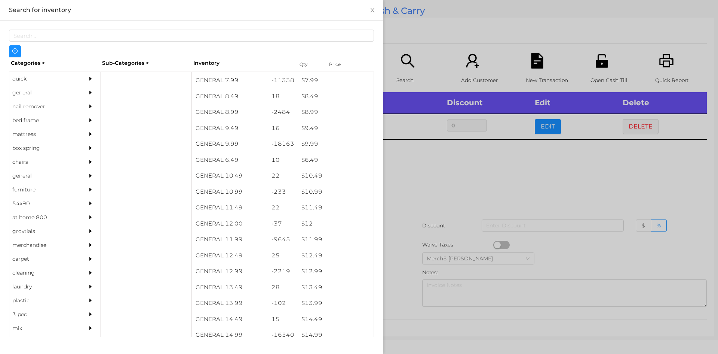
scroll to position [393, 0]
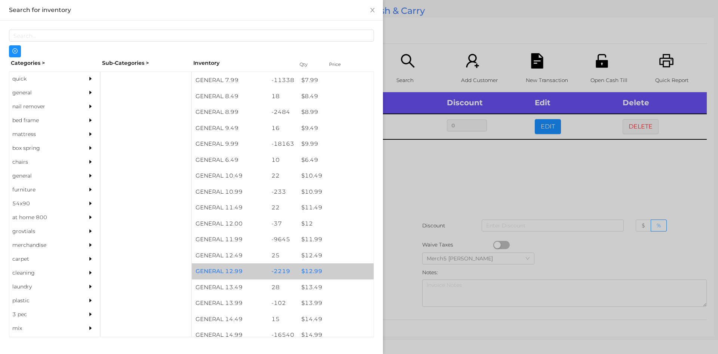
click at [315, 272] on div "$ 12.99" at bounding box center [336, 271] width 76 height 16
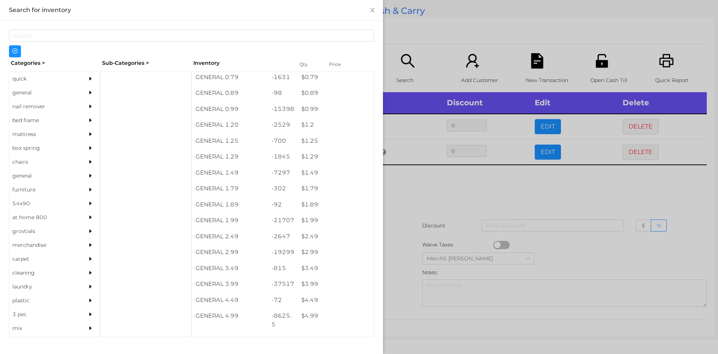
scroll to position [19, 0]
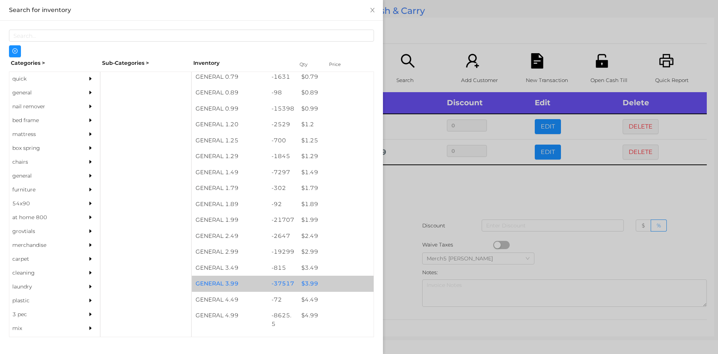
click at [308, 283] on div "$ 3.99" at bounding box center [336, 283] width 76 height 16
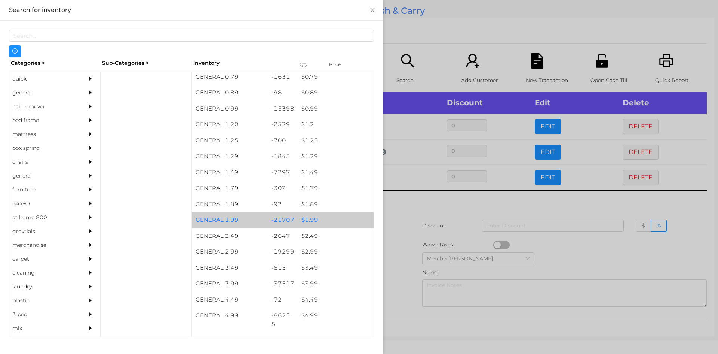
click at [309, 218] on div "$ 1.99" at bounding box center [336, 220] width 76 height 16
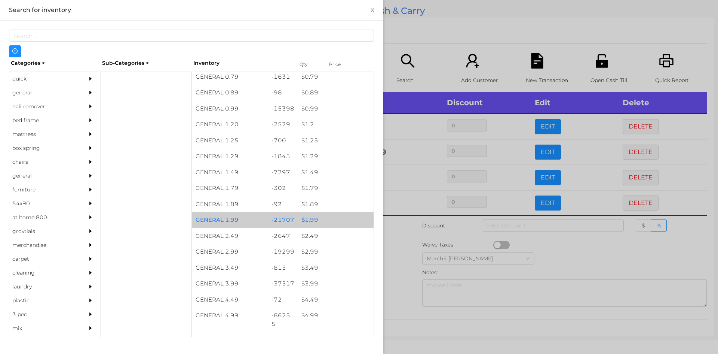
click at [313, 221] on div "$ 1.99" at bounding box center [336, 220] width 76 height 16
click at [314, 221] on div "$ 1.99" at bounding box center [336, 220] width 76 height 16
click at [400, 252] on div at bounding box center [359, 177] width 718 height 354
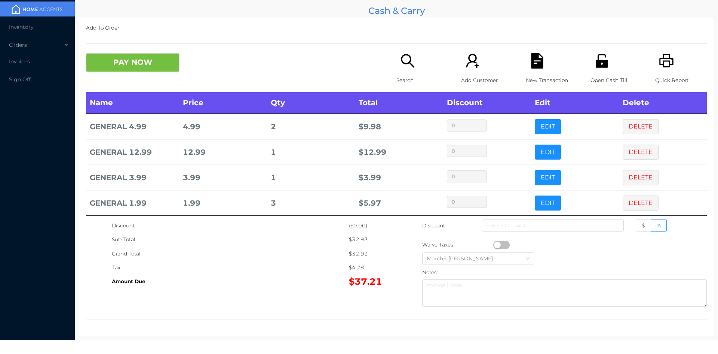
click at [408, 65] on icon "icon: search" at bounding box center [407, 60] width 15 height 15
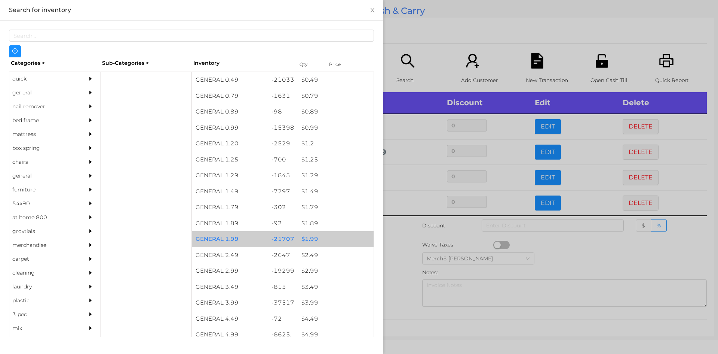
click at [306, 241] on div "$ 1.99" at bounding box center [336, 239] width 76 height 16
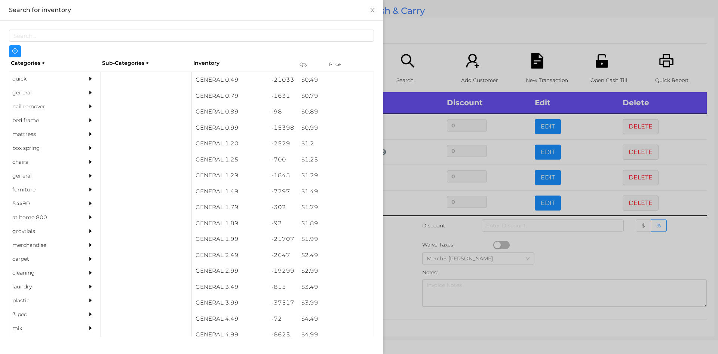
click at [399, 257] on div at bounding box center [359, 177] width 718 height 354
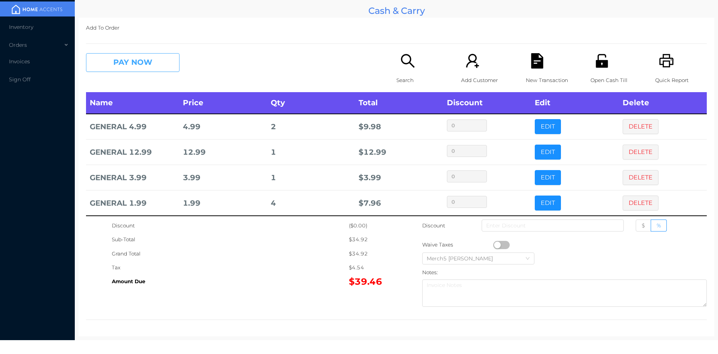
click at [144, 59] on button "PAY NOW" at bounding box center [133, 62] width 94 height 19
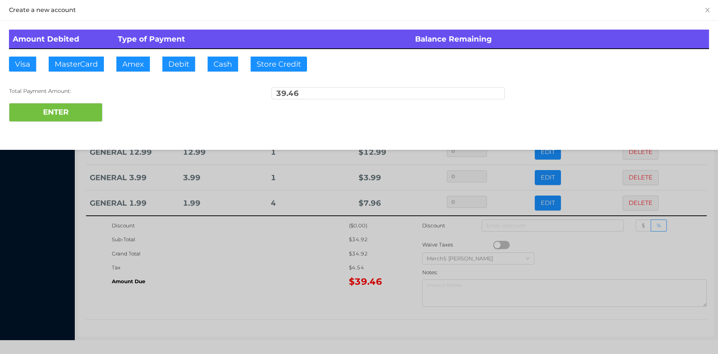
click at [21, 65] on button "Visa" at bounding box center [22, 63] width 27 height 15
click at [41, 113] on button "ENTER" at bounding box center [56, 112] width 94 height 19
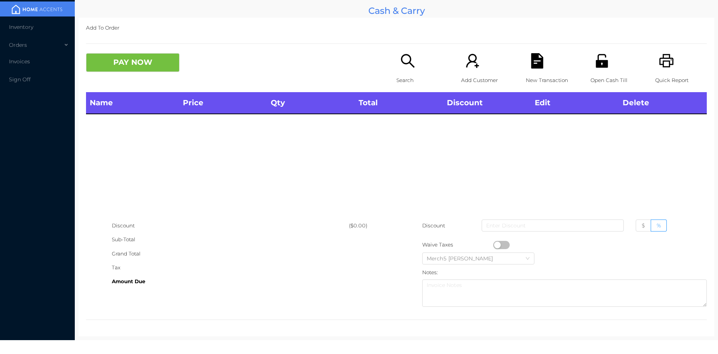
click at [404, 66] on icon "icon: search" at bounding box center [407, 60] width 15 height 15
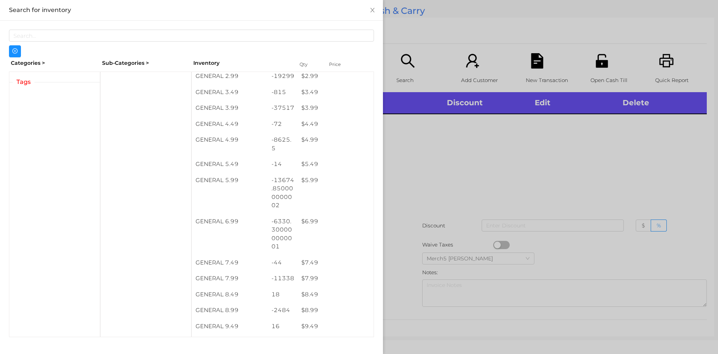
scroll to position [194, 0]
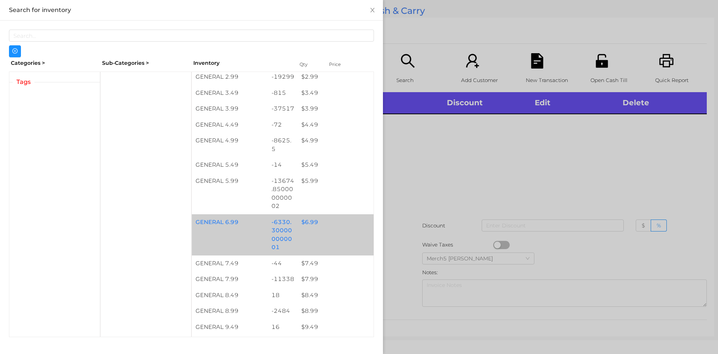
click at [310, 227] on div "$ 6.99" at bounding box center [336, 222] width 76 height 16
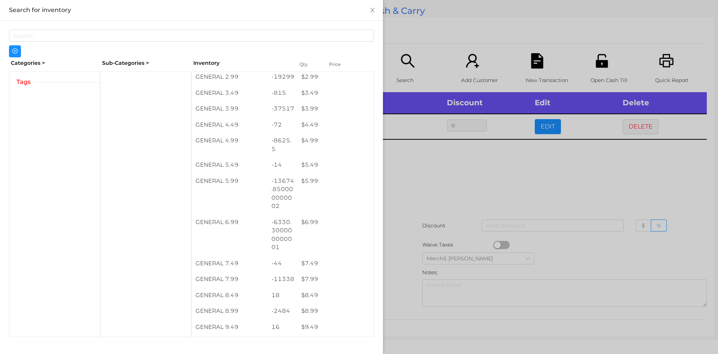
click at [427, 171] on div at bounding box center [359, 177] width 718 height 354
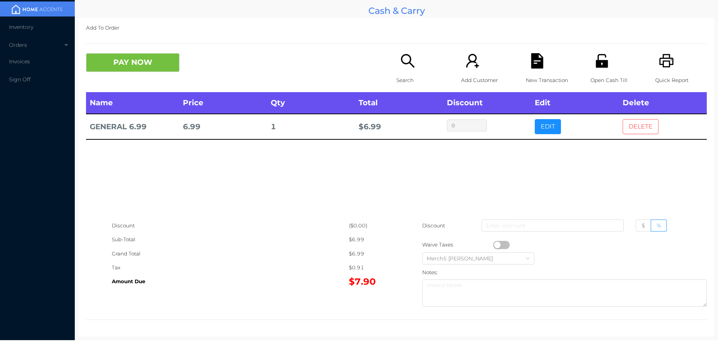
click at [631, 124] on button "DELETE" at bounding box center [641, 126] width 36 height 15
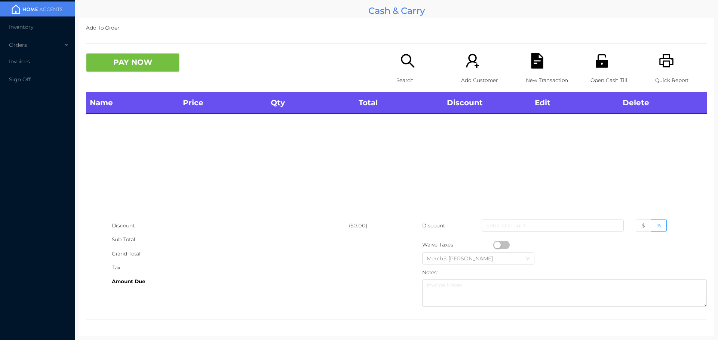
click at [405, 65] on icon "icon: search" at bounding box center [407, 60] width 15 height 15
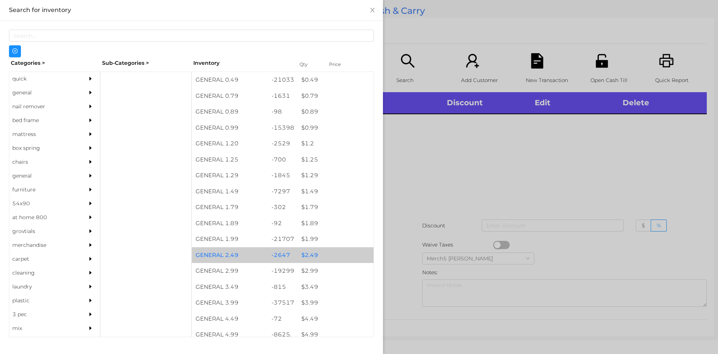
scroll to position [0, 0]
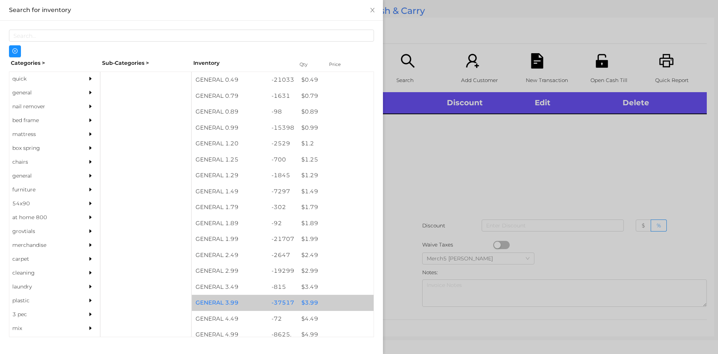
click at [336, 306] on div "$ 3.99" at bounding box center [336, 302] width 76 height 16
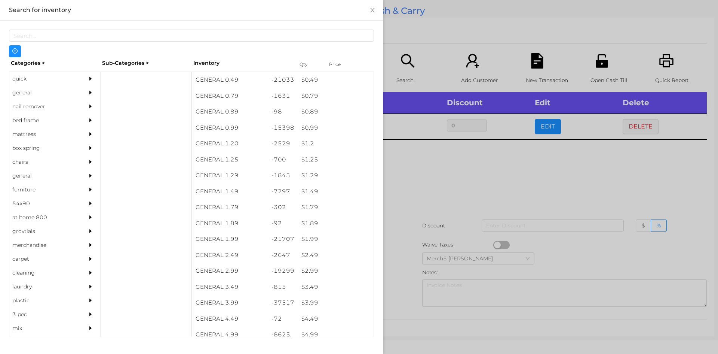
click at [640, 127] on div at bounding box center [359, 177] width 718 height 354
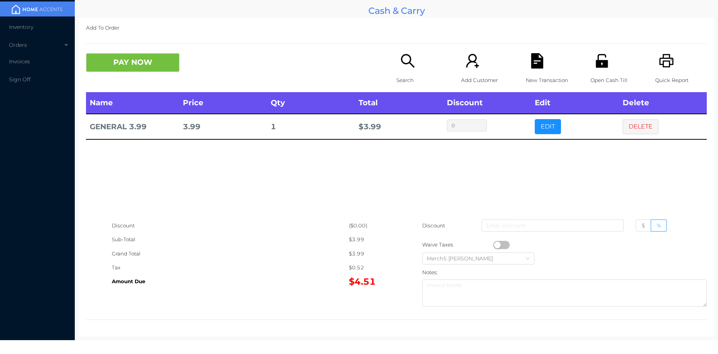
click at [403, 63] on icon "icon: search" at bounding box center [407, 60] width 13 height 13
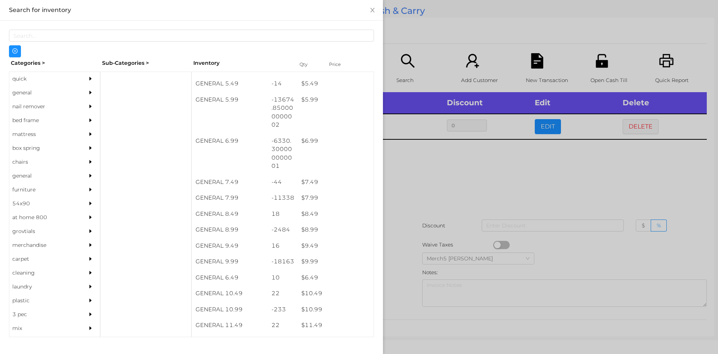
scroll to position [275, 0]
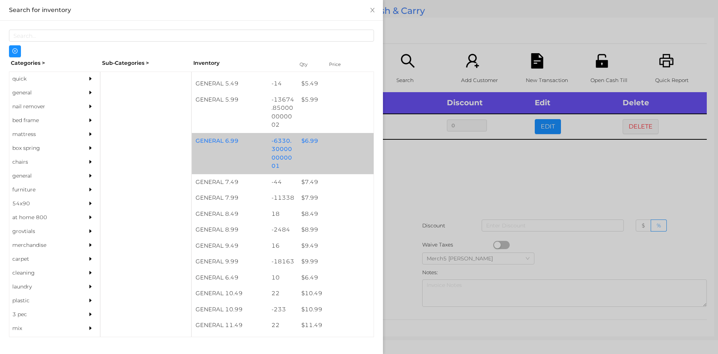
click at [308, 142] on div "$ 6.99" at bounding box center [336, 141] width 76 height 16
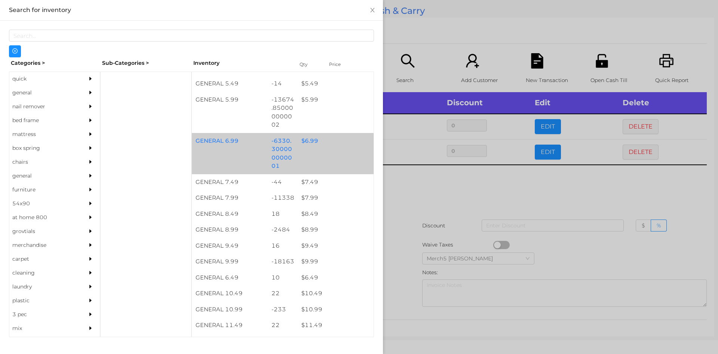
click at [309, 144] on div "$ 6.99" at bounding box center [336, 141] width 76 height 16
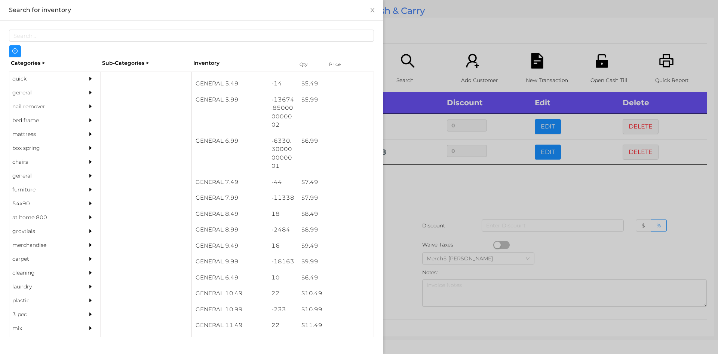
click at [413, 196] on div at bounding box center [359, 177] width 718 height 354
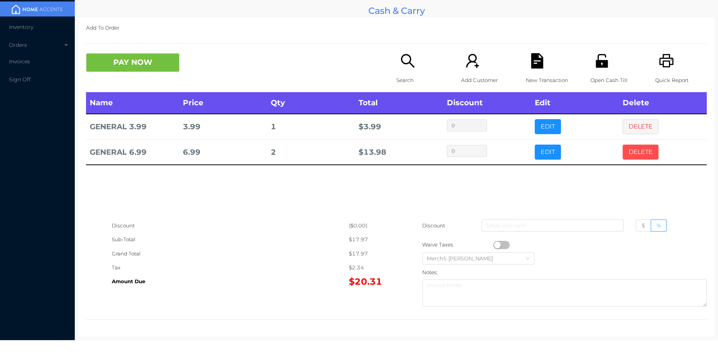
click at [635, 149] on button "DELETE" at bounding box center [641, 151] width 36 height 15
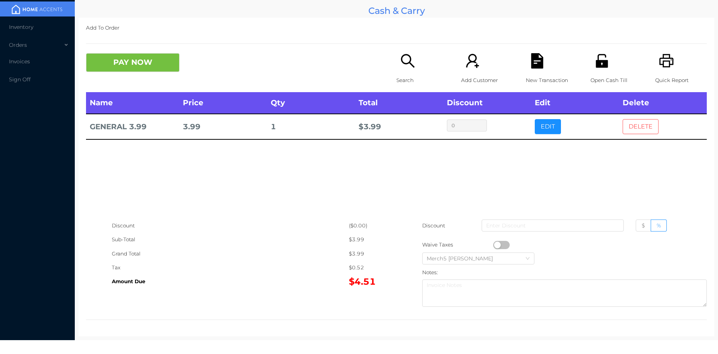
click at [630, 123] on button "DELETE" at bounding box center [641, 126] width 36 height 15
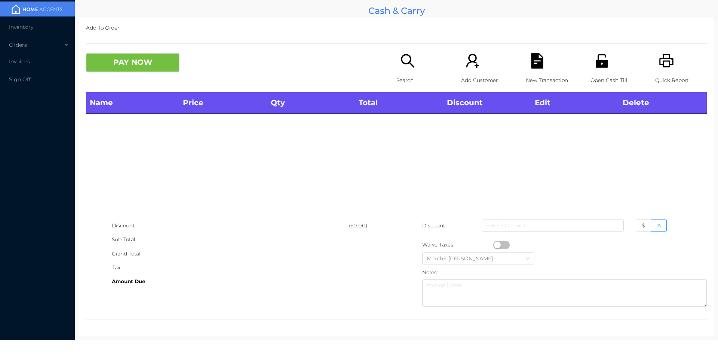
click at [661, 62] on icon "icon: printer" at bounding box center [667, 60] width 14 height 13
